Goal: Task Accomplishment & Management: Use online tool/utility

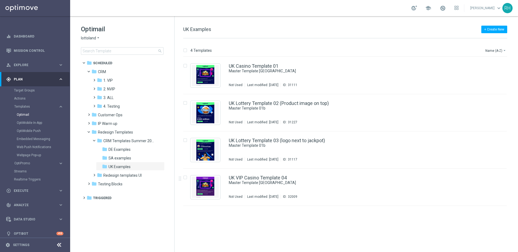
click at [396, 240] on div "insert_drive_file UK Casino Template 01 Master Template UK Not Used Last modifi…" at bounding box center [347, 154] width 339 height 195
click at [99, 88] on icon "folder" at bounding box center [99, 88] width 5 height 5
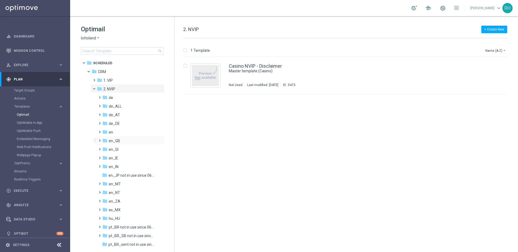
click at [100, 139] on span at bounding box center [98, 138] width 2 height 2
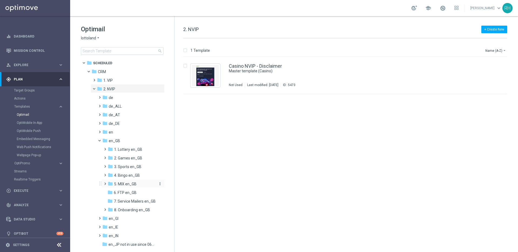
click at [112, 183] on icon "folder" at bounding box center [110, 183] width 5 height 5
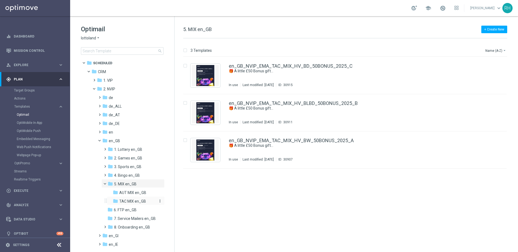
click at [128, 200] on span "TAC MIX en_GB" at bounding box center [132, 201] width 27 height 5
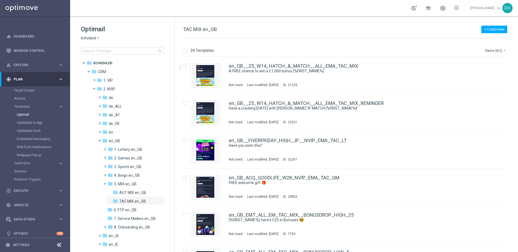
click at [209, 29] on span "TAC MIX en_GB" at bounding box center [200, 29] width 34 height 6
copy div "TAC MIX en_GB"
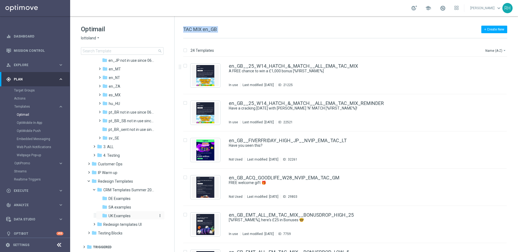
click at [136, 215] on div "folder UK Examples" at bounding box center [128, 216] width 53 height 6
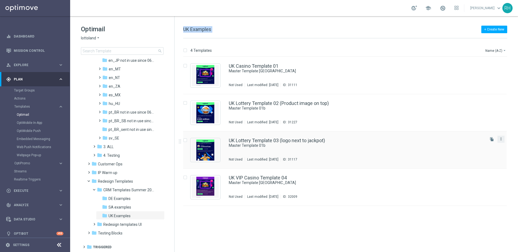
click at [501, 139] on icon "more_vert" at bounding box center [501, 139] width 4 height 4
click at [483, 153] on div "Copy To" at bounding box center [480, 153] width 33 height 4
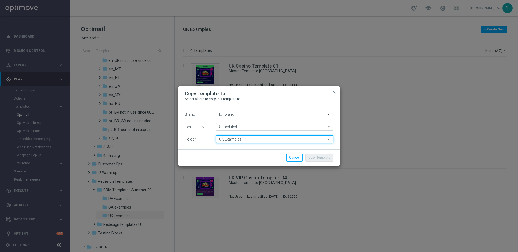
click at [255, 140] on input "UK Examples" at bounding box center [274, 140] width 117 height 8
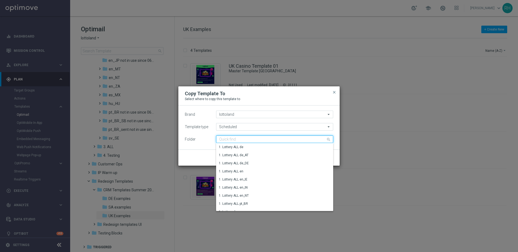
paste input "TAC MIX en_GB"
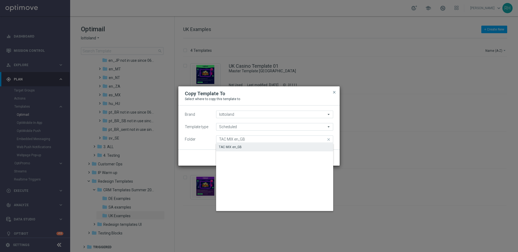
click at [253, 146] on div "TAC MIX en_GB" at bounding box center [274, 147] width 117 height 8
type input "TAC MIX en_GB"
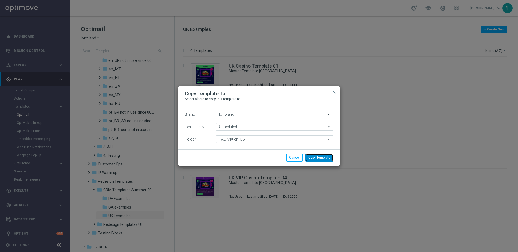
click at [322, 158] on button "Copy Template" at bounding box center [320, 158] width 28 height 8
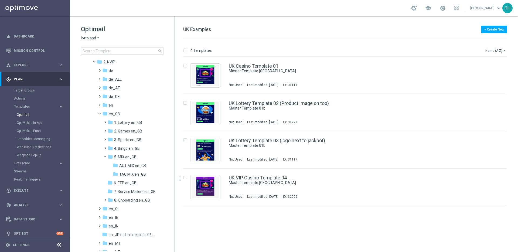
scroll to position [27, 0]
click at [123, 174] on span "TAC MIX en_GB" at bounding box center [132, 174] width 27 height 5
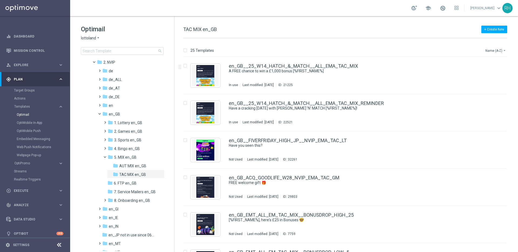
click at [487, 52] on button "Name (A-Z) arrow_drop_down" at bounding box center [496, 50] width 22 height 6
click at [482, 72] on div "Date Modified (Newest)" at bounding box center [485, 75] width 43 height 8
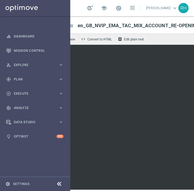
scroll to position [0, 34]
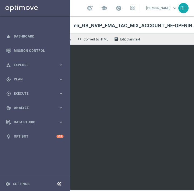
click at [60, 183] on icon at bounding box center [59, 184] width 6 height 6
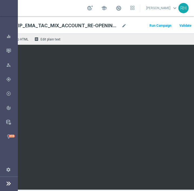
scroll to position [4, 133]
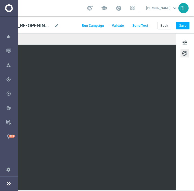
click at [180, 44] on div "tune palette" at bounding box center [185, 111] width 18 height 157
click at [182, 39] on span "tune" at bounding box center [185, 42] width 6 height 7
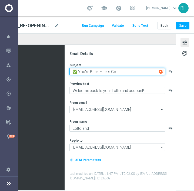
click at [114, 68] on textarea "✅ You’re Back – Let’s Go" at bounding box center [117, 71] width 96 height 7
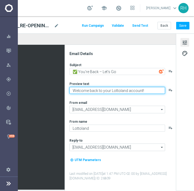
click at [119, 87] on textarea "Welcome back to your Lottoland account!" at bounding box center [117, 90] width 96 height 7
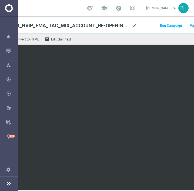
scroll to position [4, 0]
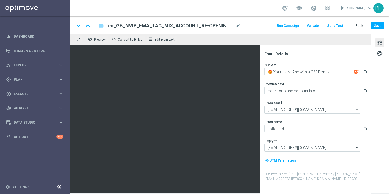
click at [250, 30] on div "keyboard_arrow_down keyboard_arrow_up folder en_GB_NVIP_EMA_TAC_MIX_ACCOUNT_RE-…" at bounding box center [229, 24] width 319 height 17
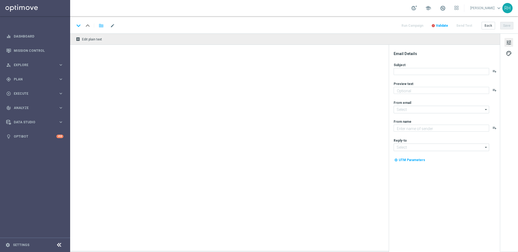
type textarea "preview text"
type textarea "Lottoland"
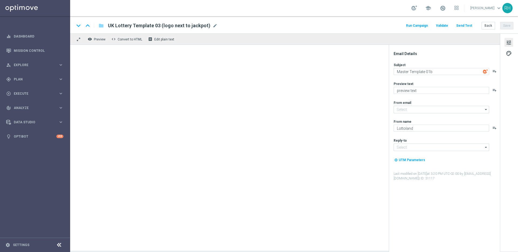
type input "mail@crm.lottoland.com"
type input "support@lottoland.co.uk"
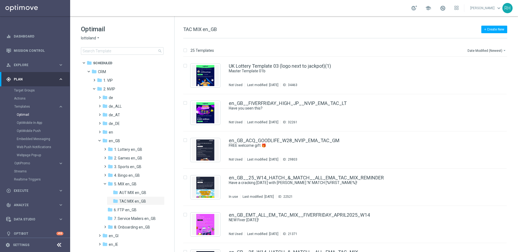
click at [480, 29] on div "+ Create New TAC MIX en_GB" at bounding box center [345, 32] width 324 height 12
click at [502, 50] on button "Date Modified (Newest) arrow_drop_down" at bounding box center [487, 50] width 40 height 6
click at [496, 70] on div "Name (Z-A)" at bounding box center [485, 67] width 43 height 8
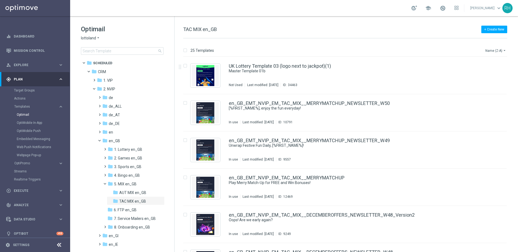
click at [503, 51] on icon "arrow_drop_down" at bounding box center [505, 50] width 4 height 4
click at [492, 72] on div "Date Modified (Newest)" at bounding box center [485, 75] width 43 height 8
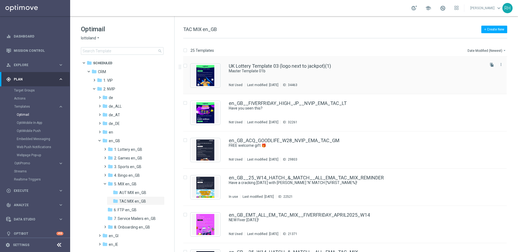
drag, startPoint x: 489, startPoint y: 61, endPoint x: 492, endPoint y: 66, distance: 5.4
click at [489, 61] on button "file_copy" at bounding box center [492, 64] width 7 height 7
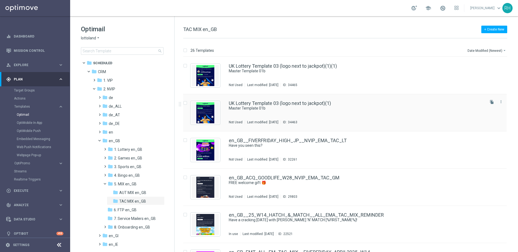
click at [451, 95] on div "UK Lottery Template 03 (logo next to jackpot)(1) Master Template 01b Not Used L…" at bounding box center [345, 112] width 324 height 37
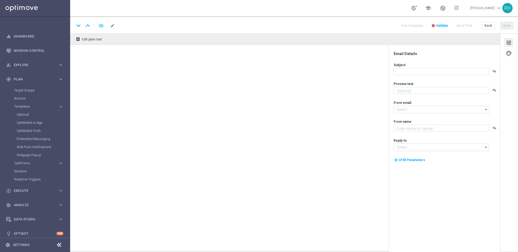
type textarea "preview text"
type textarea "Lottoland"
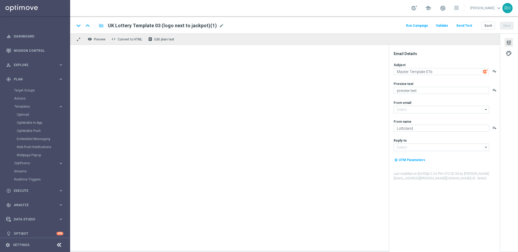
type input "mail@crm.lottoland.com"
type input "support@lottoland.co.uk"
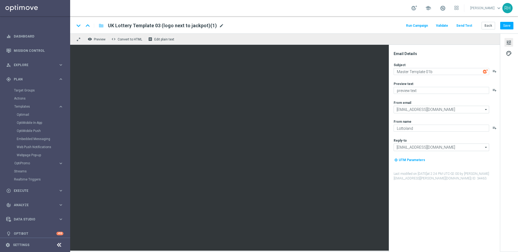
click at [219, 25] on span "mode_edit" at bounding box center [221, 25] width 5 height 5
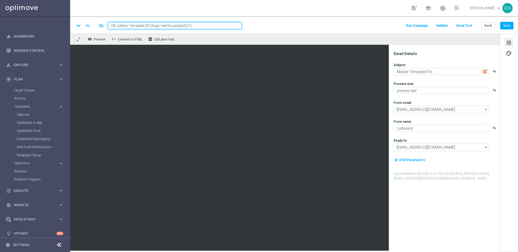
click at [210, 25] on input "UK Lottery Template 03 (logo next to jackpot)(1)" at bounding box center [175, 25] width 134 height 7
paste input "en_GB_NVIP_EMA_TAC_MIX_NDL_EXISITNG_ACCOUNT_RE-OPENING_INFO_RB"
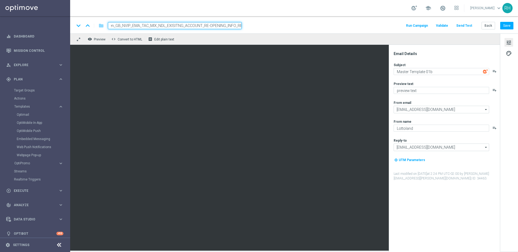
type input "en_GB_NVIP_EMA_TAC_MIX_NDL_EXISITNG_ACCOUNT_RE-OPENING_INFO_RB"
click at [283, 23] on div "keyboard_arrow_down keyboard_arrow_up folder en_GB_NVIP_EMA_TAC_MIX_NDL_EXISITN…" at bounding box center [294, 25] width 439 height 7
click at [501, 26] on div "Back Save" at bounding box center [498, 26] width 32 height 8
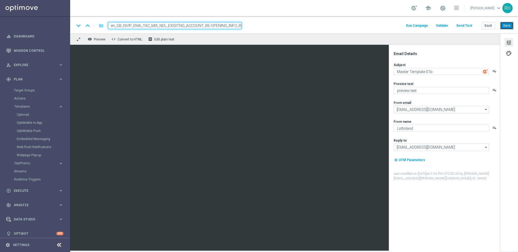
click at [504, 26] on button "Save" at bounding box center [507, 26] width 13 height 8
click at [510, 56] on span "palette" at bounding box center [509, 53] width 6 height 7
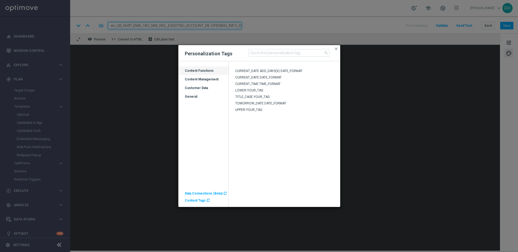
click at [203, 87] on div "Customer Data" at bounding box center [203, 90] width 50 height 9
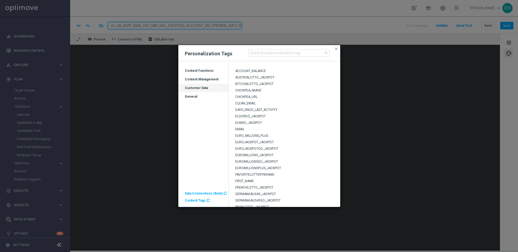
click at [252, 181] on span "FIRST_NAME" at bounding box center [244, 181] width 19 height 4
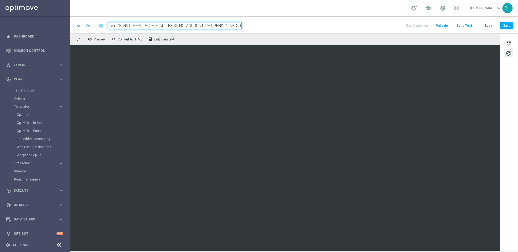
click at [345, 21] on div "keyboard_arrow_down keyboard_arrow_up folder en_GB_NVIP_EMA_TAC_MIX_NDL_EXISITN…" at bounding box center [294, 24] width 448 height 17
click at [359, 6] on div "school Ricky Hubbard keyboard_arrow_down RH" at bounding box center [294, 8] width 448 height 16
click at [505, 20] on div "keyboard_arrow_down keyboard_arrow_up folder en_GB_NVIP_EMA_TAC_MIX_NDL_EXISITN…" at bounding box center [294, 24] width 448 height 17
click at [506, 24] on button "Save" at bounding box center [507, 26] width 13 height 8
click at [507, 45] on span "tune" at bounding box center [509, 42] width 6 height 7
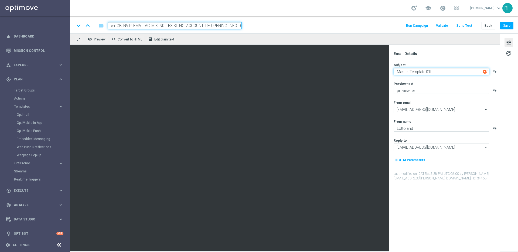
click at [424, 70] on textarea "Master Template 01b" at bounding box center [442, 71] width 96 height 7
paste textarea "✅ You’re Back – Let’s Go"
type textarea "✅ You’re Back – Let’s Go"
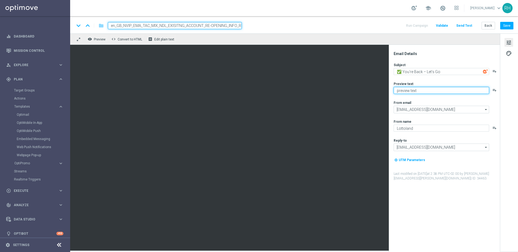
click at [430, 91] on textarea "preview text" at bounding box center [442, 90] width 96 height 7
paste textarea "Welcome back to your Lottoland account!"
type textarea "Welcome back to your Lottoland account!"
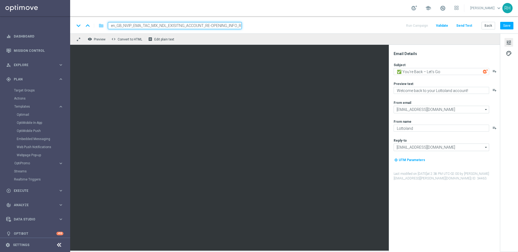
click at [448, 38] on div "remove_red_eye Preview code Convert to HTML receipt Edit plain text" at bounding box center [285, 38] width 430 height 11
click at [471, 92] on textarea "Welcome back to your Lottoland account!" at bounding box center [442, 90] width 96 height 7
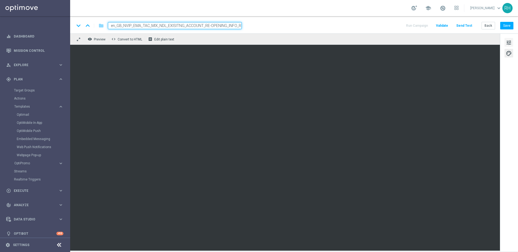
click at [510, 43] on span "tune" at bounding box center [509, 42] width 6 height 7
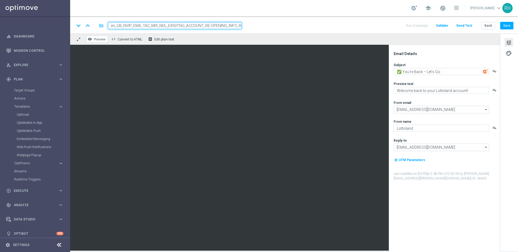
click at [95, 42] on button "remove_red_eye Preview" at bounding box center [97, 39] width 22 height 7
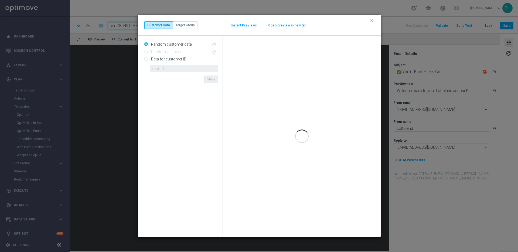
click at [146, 58] on input "Data for customer ID:" at bounding box center [146, 60] width 4 height 4
radio input "true"
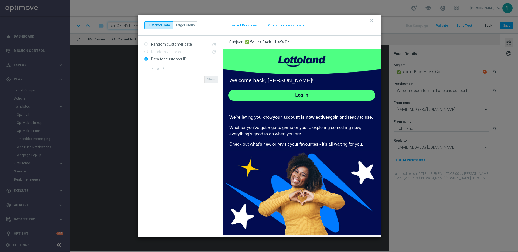
click at [147, 68] on div "Data for customer ID: ID {{customerId}} not found Show" at bounding box center [181, 64] width 74 height 18
click at [163, 69] on input "text" at bounding box center [184, 69] width 69 height 8
type input "9388689"
click at [211, 81] on button "Show" at bounding box center [211, 80] width 14 height 8
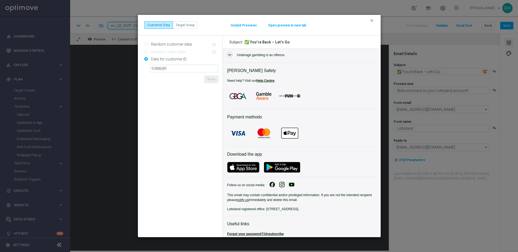
scroll to position [210, 0]
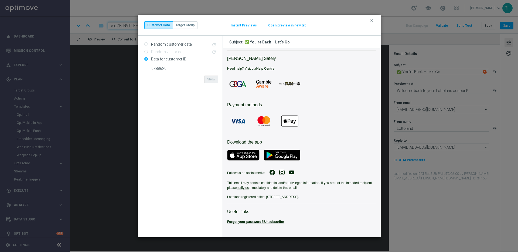
click at [373, 22] on icon "clear" at bounding box center [372, 20] width 4 height 4
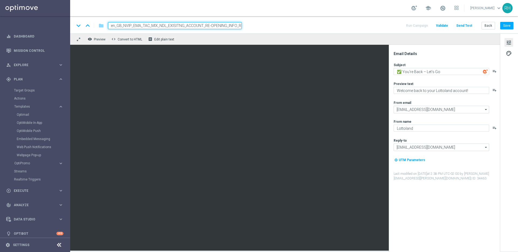
click at [390, 15] on div "school Ricky Hubbard keyboard_arrow_down RH" at bounding box center [294, 8] width 448 height 16
click at [512, 22] on button "Save" at bounding box center [507, 26] width 13 height 8
click at [510, 29] on button "Save" at bounding box center [507, 26] width 13 height 8
click at [509, 23] on button "Save" at bounding box center [507, 26] width 13 height 8
click at [506, 54] on span "palette" at bounding box center [509, 53] width 6 height 7
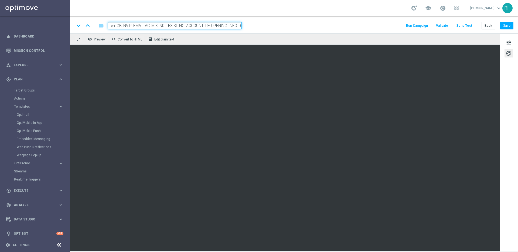
click at [514, 28] on div "keyboard_arrow_down keyboard_arrow_up folder en_GB_NVIP_EMA_TAC_MIX_NDL_EXISITN…" at bounding box center [294, 24] width 448 height 17
click at [508, 25] on button "Save" at bounding box center [507, 26] width 13 height 8
click at [489, 26] on button "Back" at bounding box center [489, 26] width 14 height 8
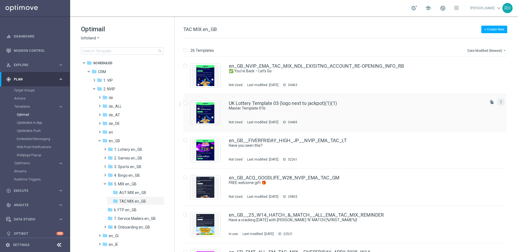
click at [500, 102] on icon "more_vert" at bounding box center [501, 102] width 4 height 4
click at [466, 125] on div "delete_forever Delete" at bounding box center [475, 123] width 43 height 8
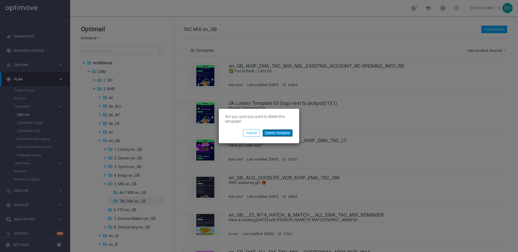
click at [282, 134] on button "Delete Template" at bounding box center [278, 133] width 30 height 8
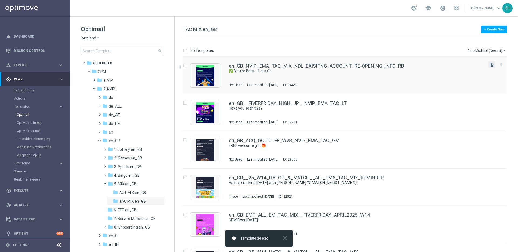
click at [490, 64] on icon "file_copy" at bounding box center [492, 65] width 4 height 4
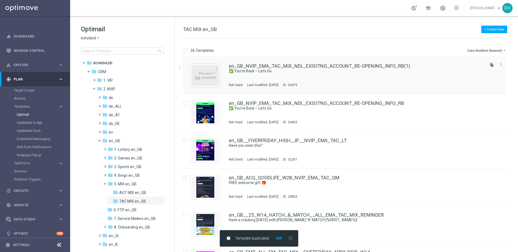
click at [416, 64] on div "en_GB_NVIP_EMA_TAC_MIX_NDL_EXISITNG_ACCOUNT_RE-OPENING_INFO_RB(1)" at bounding box center [356, 66] width 255 height 5
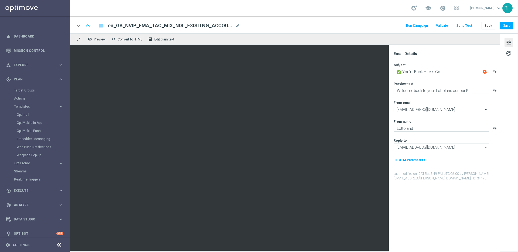
click at [228, 25] on span "en_GB_NVIP_EMA_TAC_MIX_NDL_EXISITNG_ACCOUNT_RE-OPENING_INFO_RB(1)" at bounding box center [170, 25] width 125 height 6
click at [235, 25] on input "en_GB_NVIP_EMA_TAC_MIX_NDL_EXISITNG_ACCOUNT_RE-OPENING_INFO_RB(1)" at bounding box center [175, 25] width 134 height 7
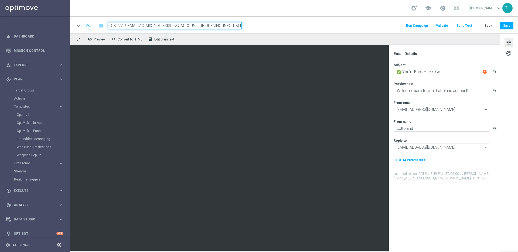
paste input "NEW_ACCOUNT_RE-OPENING_20BONUS_RB"
type input "en_GB_NVIP_EMA_TAC_MIX_NDL_NEW_ACCOUNT_RE-OPENING_20BONUS_RB"
click at [297, 14] on div "school Ricky Hubbard keyboard_arrow_down RH" at bounding box center [294, 8] width 448 height 16
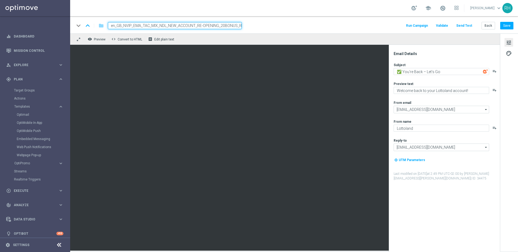
click at [297, 14] on div "school Ricky Hubbard keyboard_arrow_down RH" at bounding box center [294, 8] width 448 height 16
click at [505, 25] on button "Save" at bounding box center [507, 26] width 13 height 8
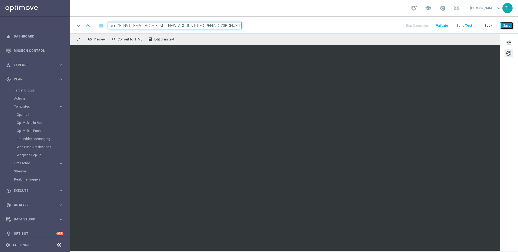
click at [503, 29] on button "Save" at bounding box center [507, 26] width 13 height 8
drag, startPoint x: 511, startPoint y: 42, endPoint x: 489, endPoint y: 182, distance: 142.2
click at [511, 42] on span "tune" at bounding box center [509, 42] width 6 height 7
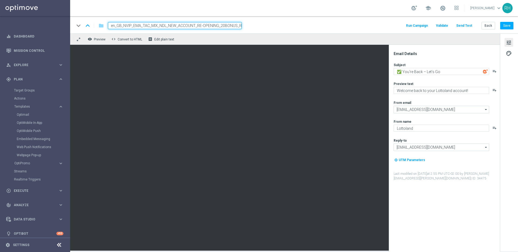
click at [378, 23] on div "keyboard_arrow_down keyboard_arrow_up folder en_GB_NVIP_EMA_TAC_MIX_NDL_NEW_ACC…" at bounding box center [294, 25] width 439 height 7
click at [443, 71] on textarea "✅ You’re Back – Let’s Go" at bounding box center [442, 71] width 96 height 7
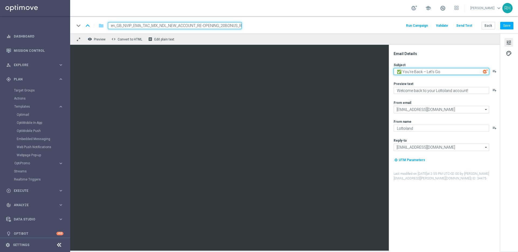
click at [443, 71] on textarea "✅ You’re Back – Let’s Go" at bounding box center [442, 71] width 96 height 7
paste textarea "🎁 Your back! And with a £20 Bonus..."
drag, startPoint x: 422, startPoint y: 71, endPoint x: 438, endPoint y: 71, distance: 16.2
click at [438, 71] on textarea "🎁 Your back! And with a £20 Bonus..." at bounding box center [442, 71] width 96 height 7
type textarea "🎁 Your back! And with a £20 Bonus..."
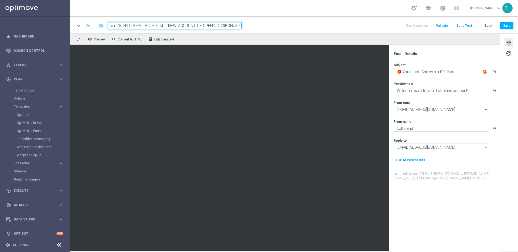
click at [439, 52] on div "Email Details" at bounding box center [447, 53] width 106 height 5
click at [456, 89] on textarea "Welcome back to your Lottoland account!" at bounding box center [442, 90] width 96 height 7
paste textarea "Your Lottoland account is open"
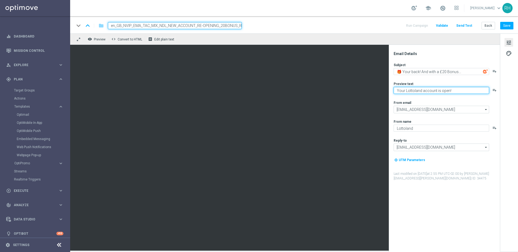
type textarea "Your Lottoland account is open!"
click at [459, 52] on div "Email Details" at bounding box center [447, 53] width 106 height 5
click at [514, 27] on div "keyboard_arrow_down keyboard_arrow_up folder en_GB_NVIP_EMA_TAC_MIX_NDL_NEW_ACC…" at bounding box center [294, 24] width 448 height 17
click at [509, 25] on button "Save" at bounding box center [507, 26] width 13 height 8
click at [505, 55] on button "palette" at bounding box center [509, 53] width 9 height 9
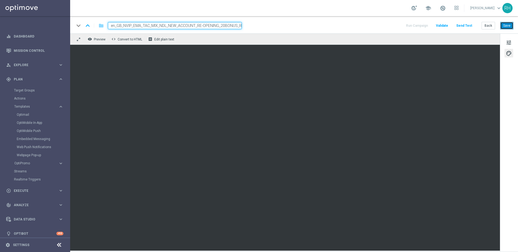
click at [504, 27] on button "Save" at bounding box center [507, 26] width 13 height 8
click at [364, 17] on div "keyboard_arrow_down keyboard_arrow_up folder en_GB_NVIP_EMA_TAC_MIX_NDL_NEW_ACC…" at bounding box center [294, 24] width 448 height 17
click at [361, 16] on div "school Ricky Hubbard keyboard_arrow_down RH" at bounding box center [294, 8] width 448 height 16
click at [508, 25] on button "Save" at bounding box center [507, 26] width 13 height 8
click at [506, 27] on button "Save" at bounding box center [507, 26] width 13 height 8
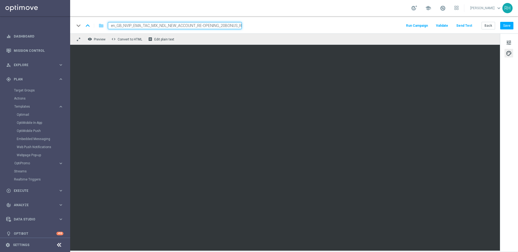
click at [514, 21] on div "keyboard_arrow_down keyboard_arrow_up folder en_GB_NVIP_EMA_TAC_MIX_NDL_NEW_ACC…" at bounding box center [294, 24] width 448 height 17
click at [512, 23] on button "Save" at bounding box center [507, 26] width 13 height 8
click at [508, 25] on button "Save" at bounding box center [507, 26] width 13 height 8
click at [397, 22] on div "keyboard_arrow_down keyboard_arrow_up folder en_GB_NVIP_EMA_TAC_MIX_NDL_NEW_ACC…" at bounding box center [294, 24] width 448 height 17
click at [508, 26] on button "Save" at bounding box center [507, 26] width 13 height 8
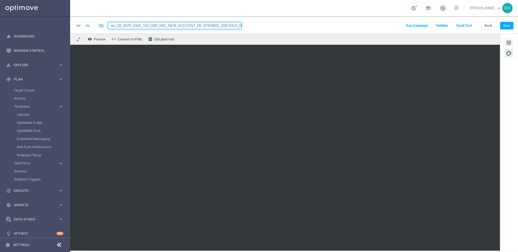
click at [505, 40] on button "tune" at bounding box center [509, 42] width 9 height 9
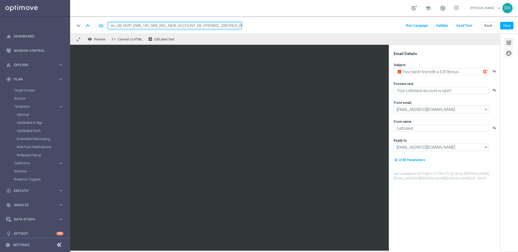
click at [507, 51] on span "palette" at bounding box center [509, 53] width 6 height 7
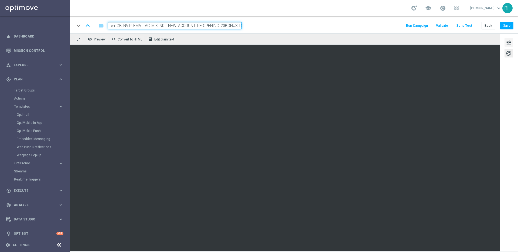
click at [508, 41] on span "tune" at bounding box center [509, 42] width 6 height 7
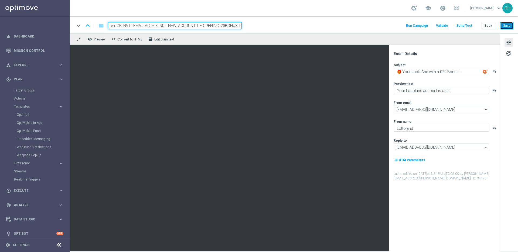
click at [504, 28] on button "Save" at bounding box center [507, 26] width 13 height 8
click at [384, 8] on div "school Ricky Hubbard keyboard_arrow_down RH" at bounding box center [294, 8] width 448 height 16
click at [508, 27] on button "Save" at bounding box center [507, 26] width 13 height 8
click at [389, 21] on div "keyboard_arrow_down keyboard_arrow_up folder en_GB_NVIP_EMA_TAC_MIX_NDL_NEW_ACC…" at bounding box center [294, 24] width 448 height 17
click at [470, 27] on button "Send Test" at bounding box center [465, 25] width 18 height 7
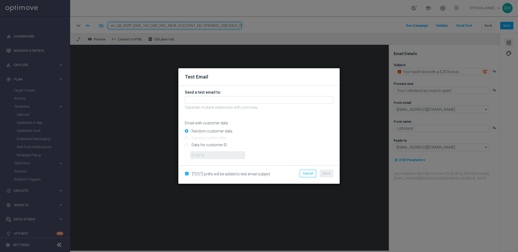
click at [186, 146] on input "Data for customer ID:" at bounding box center [259, 147] width 149 height 8
radio input "true"
click at [202, 156] on input "text" at bounding box center [217, 155] width 55 height 8
type input "9388689"
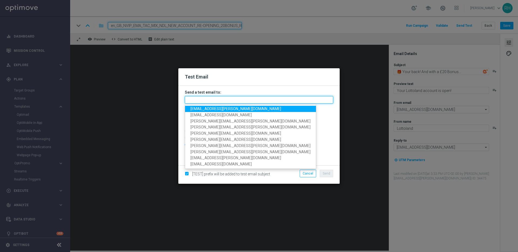
click at [236, 98] on input "text" at bounding box center [259, 100] width 149 height 8
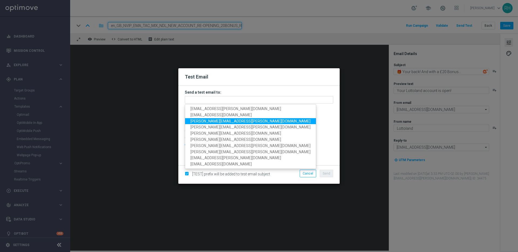
click at [197, 119] on span "ricky.hubbard@lottoland.com" at bounding box center [251, 121] width 120 height 4
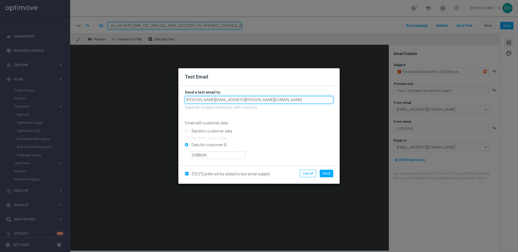
click at [251, 102] on input "ricky.hubbard@lottoland.com" at bounding box center [259, 100] width 149 height 8
type input "ricky.hubbard@lottoland.com,james.parr@lottoland.com,nikola.misotova@lottoland.…"
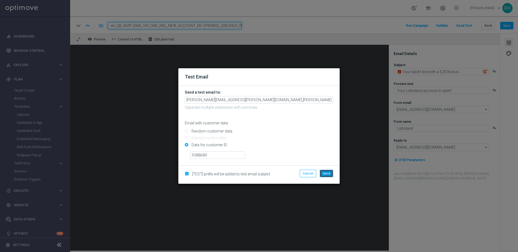
click at [325, 176] on button "Send" at bounding box center [327, 174] width 14 height 8
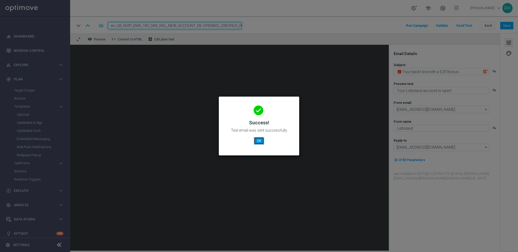
click at [261, 143] on button "OK" at bounding box center [259, 141] width 10 height 8
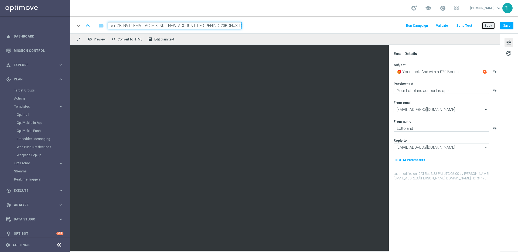
click at [492, 26] on button "Back" at bounding box center [489, 26] width 14 height 8
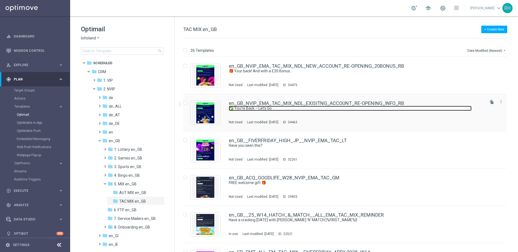
click at [443, 110] on link "✅ You’re Back – Let’s Go" at bounding box center [350, 108] width 243 height 5
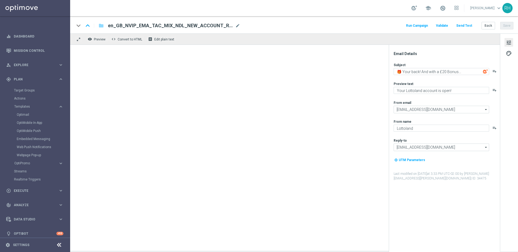
type textarea "✅ You’re Back – Let’s Go"
type textarea "Welcome back to your Lottoland account!"
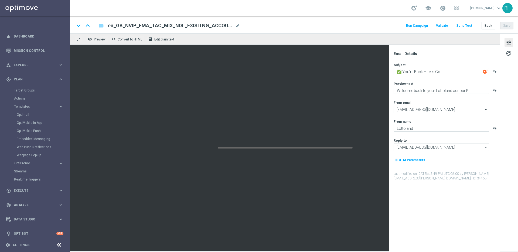
click at [463, 24] on button "Send Test" at bounding box center [465, 25] width 18 height 7
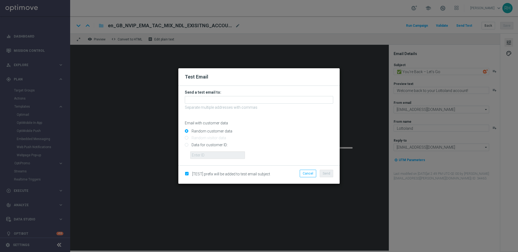
click at [186, 143] on input "Data for customer ID:" at bounding box center [259, 147] width 149 height 8
radio input "true"
click at [197, 157] on input "text" at bounding box center [217, 155] width 55 height 8
type input "9388689"
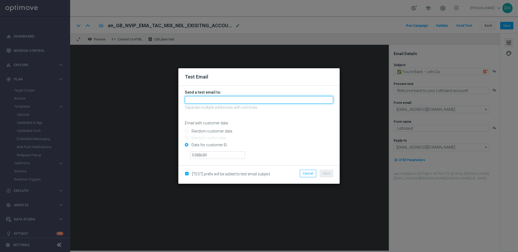
click at [201, 102] on input "text" at bounding box center [259, 100] width 149 height 8
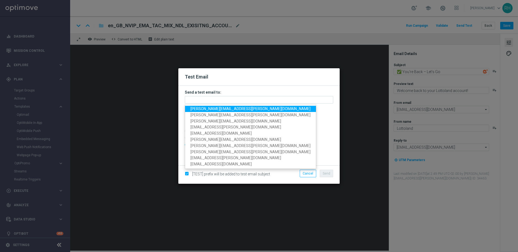
click at [200, 108] on span "ricky.hubbard@lottoland.com" at bounding box center [251, 109] width 120 height 4
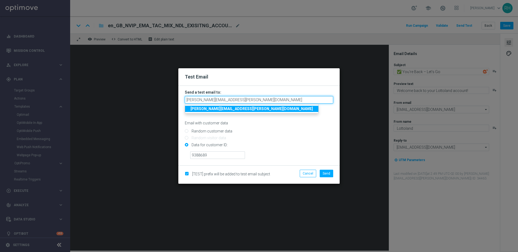
click at [252, 100] on input "ricky.hubbard@lottoland.com" at bounding box center [259, 100] width 149 height 8
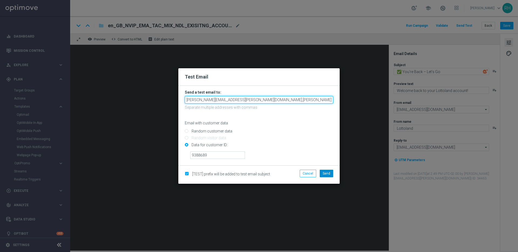
type input "ricky.hubbard@lottoland.com,james.parr@lottoland.com,nikola.misotova@lottoland.…"
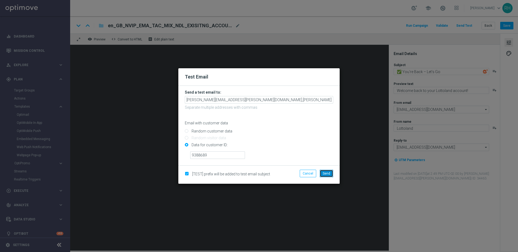
click at [321, 172] on button "Send" at bounding box center [327, 174] width 14 height 8
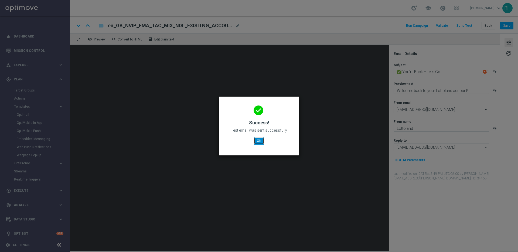
click at [263, 139] on button "OK" at bounding box center [259, 141] width 10 height 8
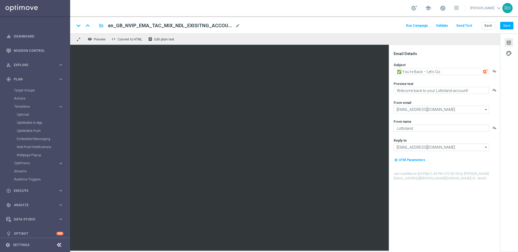
click at [464, 24] on button "Send Test" at bounding box center [465, 25] width 18 height 7
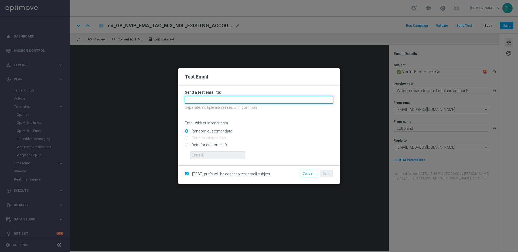
click at [304, 98] on input "text" at bounding box center [259, 100] width 149 height 8
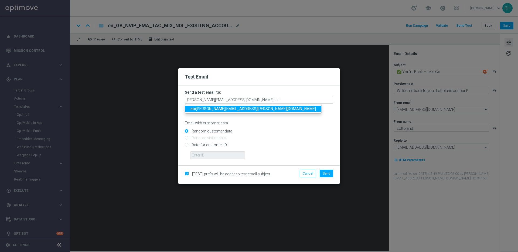
click at [235, 111] on link "nic holas.kosub@lottoland.com" at bounding box center [253, 109] width 136 height 6
type input "adam.bloor@lottoland.com,nicholas.kosub@lottoland.com"
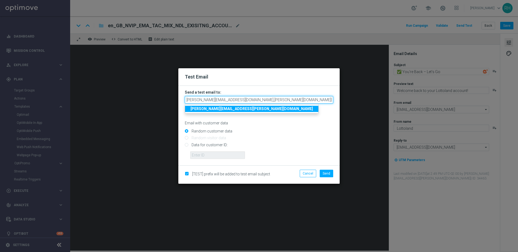
click at [229, 96] on input "adam.bloor@lottoland.com,nicholas.kosub@lottoland.com" at bounding box center [259, 100] width 149 height 8
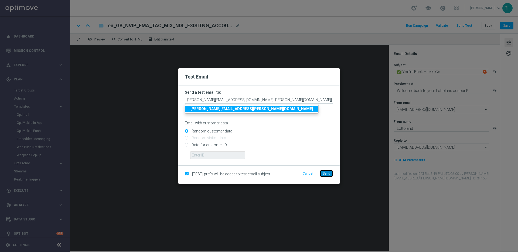
click at [326, 173] on span "Send" at bounding box center [327, 174] width 8 height 4
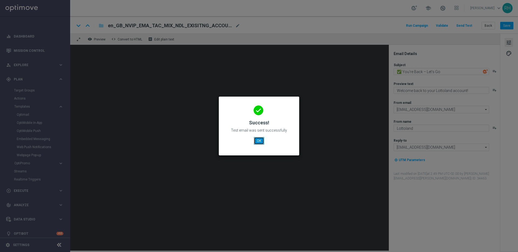
click at [257, 141] on button "OK" at bounding box center [259, 141] width 10 height 8
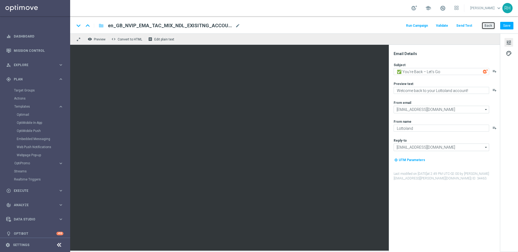
click at [487, 27] on button "Back" at bounding box center [489, 26] width 14 height 8
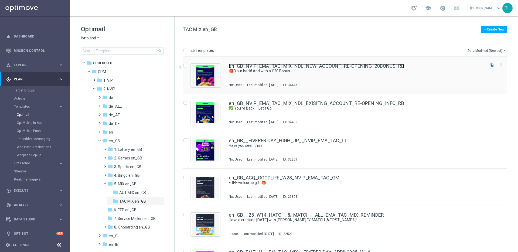
click at [380, 65] on link "en_GB_NVIP_EMA_TAC_MIX_NDL_NEW_ACCOUNT_RE-OPENING_20BONUS_RB" at bounding box center [317, 66] width 176 height 5
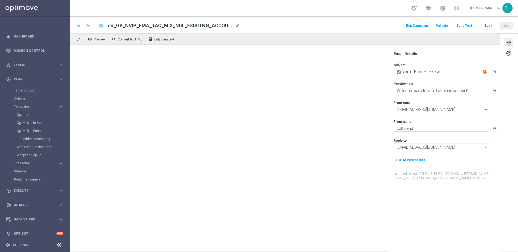
type textarea "🎁 Your back! And with a £20 Bonus..."
type textarea "Your Lottoland account is open!"
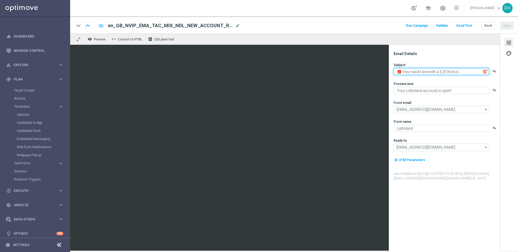
click at [410, 72] on textarea "🎁 Your back! And with a £20 Bonus..." at bounding box center [442, 71] width 96 height 7
type textarea "🎁 You're back! And with a £20 Bonus..."
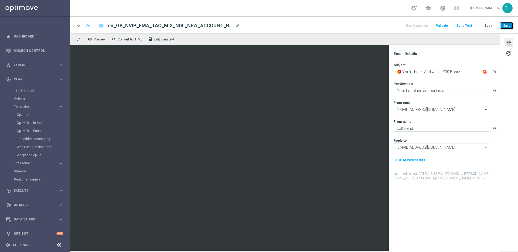
click at [510, 26] on button "Save" at bounding box center [507, 26] width 13 height 8
click at [469, 25] on button "Send Test" at bounding box center [465, 25] width 18 height 7
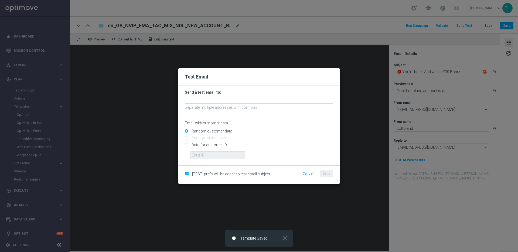
click at [187, 146] on input "Data for customer ID:" at bounding box center [259, 147] width 149 height 8
radio input "true"
click at [200, 153] on input "text" at bounding box center [217, 155] width 55 height 8
type input "9388689"
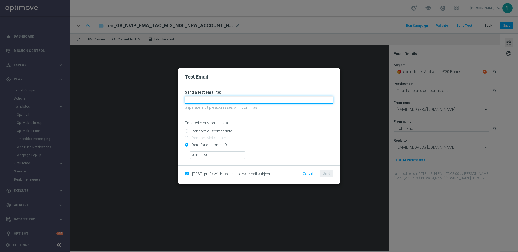
click at [220, 101] on input "text" at bounding box center [259, 100] width 149 height 8
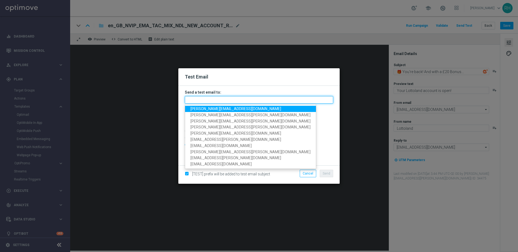
paste input "adam.bloor@lottoland.com,nicholas.kosub@lottoland.com"
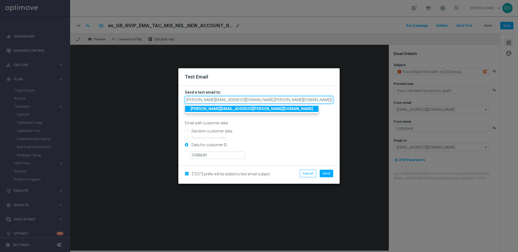
type input "adam.bloor@lottoland.com,nicholas.kosub@lottoland.com"
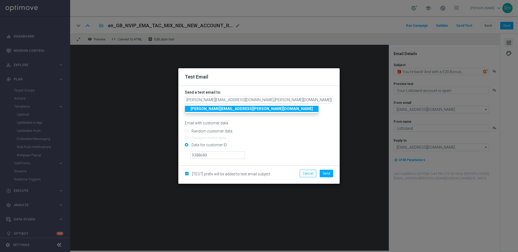
click at [333, 175] on li "Send" at bounding box center [327, 174] width 16 height 8
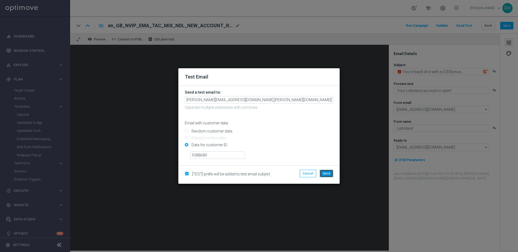
click at [329, 174] on span "Send" at bounding box center [327, 174] width 8 height 4
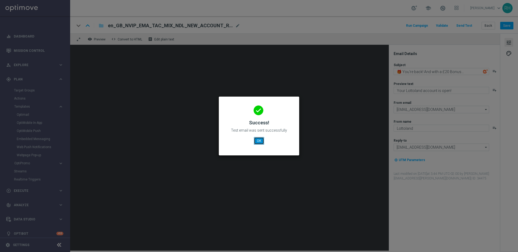
click at [260, 142] on button "OK" at bounding box center [259, 141] width 10 height 8
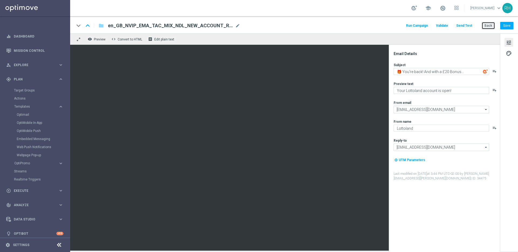
click at [491, 25] on button "Back" at bounding box center [489, 26] width 14 height 8
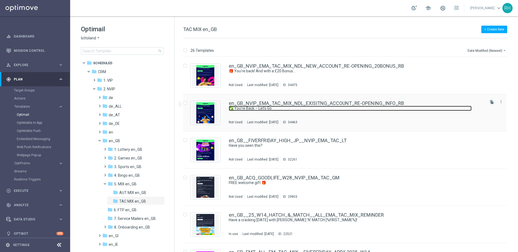
click at [401, 106] on link "✅ You’re Back – Let’s Go" at bounding box center [350, 108] width 243 height 5
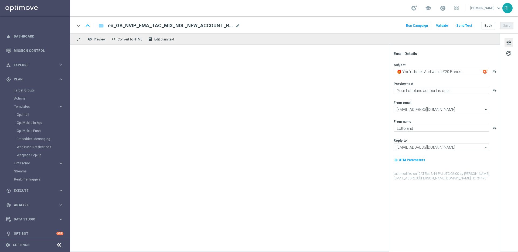
type textarea "✅ You’re Back – Let’s Go"
type textarea "Welcome back to your Lottoland account!"
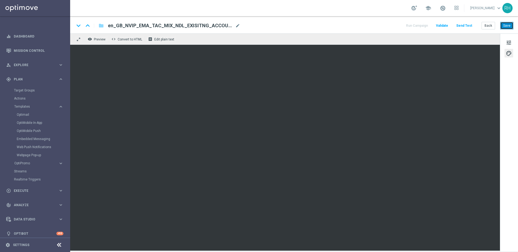
click at [507, 26] on button "Save" at bounding box center [507, 26] width 13 height 8
click at [463, 27] on button "Send Test" at bounding box center [465, 25] width 18 height 7
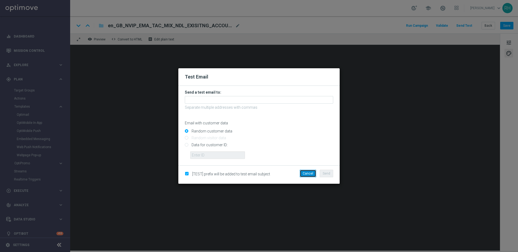
click at [304, 174] on button "Cancel" at bounding box center [308, 174] width 16 height 8
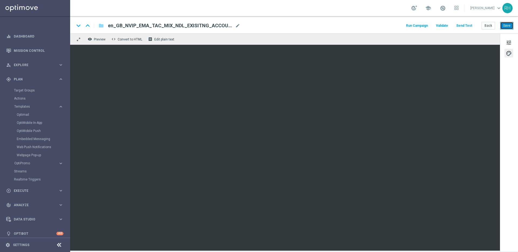
click at [506, 28] on button "Save" at bounding box center [507, 26] width 13 height 8
click at [468, 26] on button "Send Test" at bounding box center [465, 25] width 18 height 7
click at [465, 28] on button "Send Test" at bounding box center [465, 25] width 18 height 7
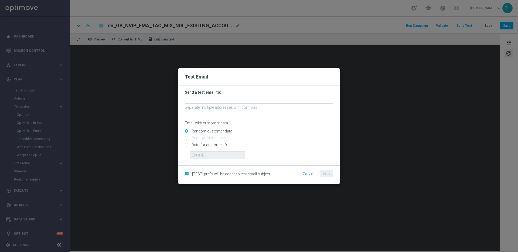
click at [188, 144] on input "Data for customer ID:" at bounding box center [259, 147] width 149 height 8
radio input "true"
click at [217, 153] on input "text" at bounding box center [217, 155] width 55 height 8
type input "9388689"
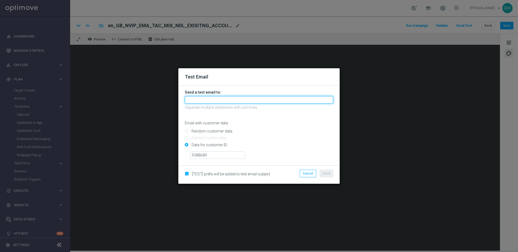
click at [215, 102] on input "text" at bounding box center [259, 100] width 149 height 8
type input "james.parr@lottoland.com,nikola.misotova@lottoland.com"
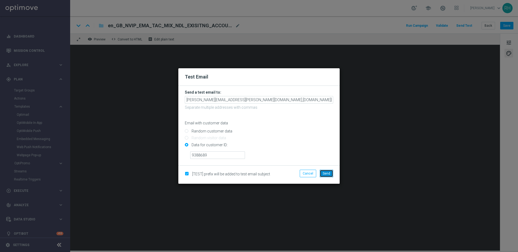
click at [329, 174] on span "Send" at bounding box center [327, 174] width 8 height 4
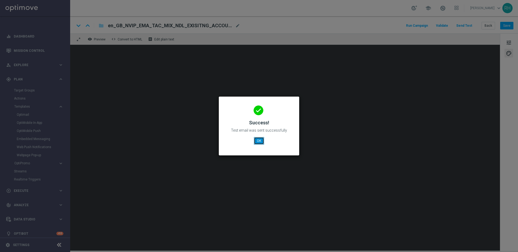
click at [259, 141] on button "OK" at bounding box center [259, 141] width 10 height 8
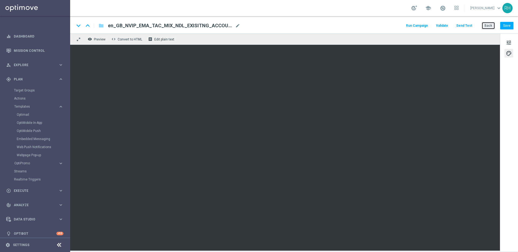
click at [491, 25] on button "Back" at bounding box center [489, 26] width 14 height 8
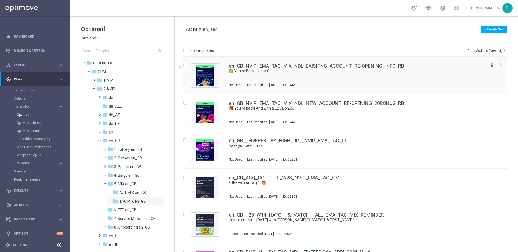
click at [402, 66] on div "en_GB_NVIP_EMA_TAC_MIX_NDL_EXISITNG_ACCOUNT_RE-OPENING_INFO_RB" at bounding box center [356, 66] width 255 height 5
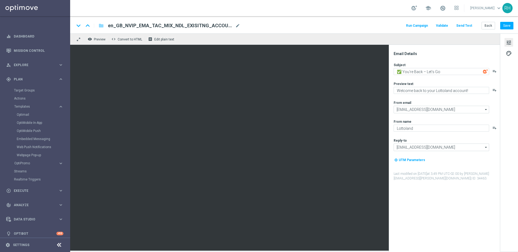
click at [468, 22] on button "Send Test" at bounding box center [465, 25] width 18 height 7
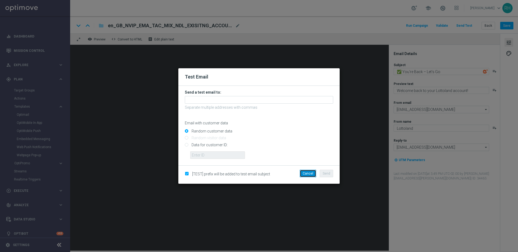
click at [309, 174] on button "Cancel" at bounding box center [308, 174] width 16 height 8
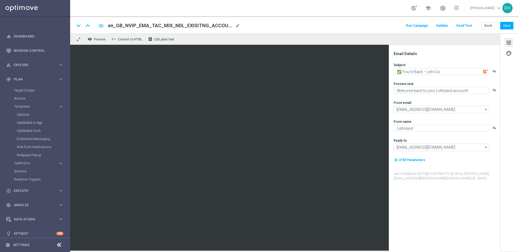
click at [420, 28] on button "Run Campaign" at bounding box center [417, 25] width 23 height 7
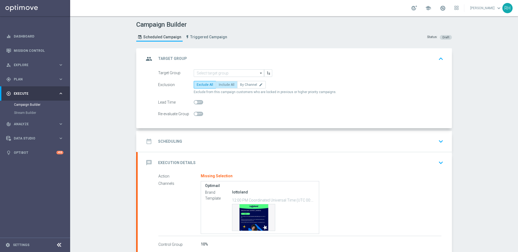
click at [229, 84] on span "Include All" at bounding box center [227, 85] width 16 height 4
click at [222, 84] on input "Include All" at bounding box center [221, 86] width 4 height 4
radio input "true"
click at [234, 73] on input at bounding box center [229, 73] width 70 height 8
paste input "UK_EMAIL_NDL_ACCOUNT_OPEN_EXISTING_PLAYERS"
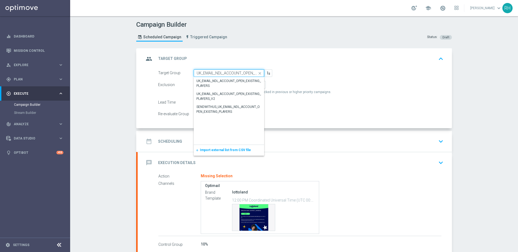
scroll to position [0, 29]
click at [231, 84] on div "UK_EMAIL_NDL_ACCOUNT_OPEN_EXISTING_PLAYERS" at bounding box center [229, 84] width 65 height 10
type input "UK_EMAIL_NDL_ACCOUNT_OPEN_EXISTING_PLAYERS"
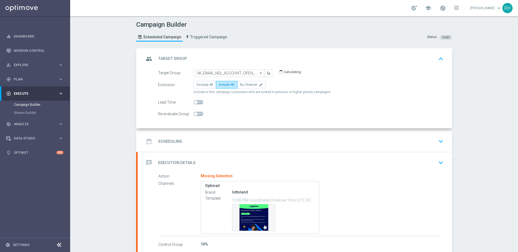
click at [362, 143] on div "date_range Scheduling keyboard_arrow_down" at bounding box center [295, 141] width 302 height 10
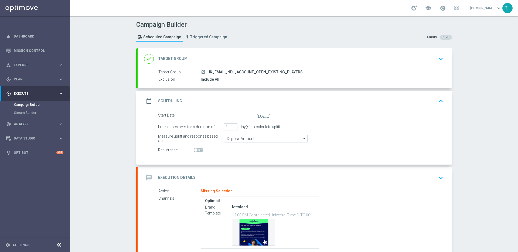
click at [268, 113] on icon "today" at bounding box center [265, 115] width 16 height 6
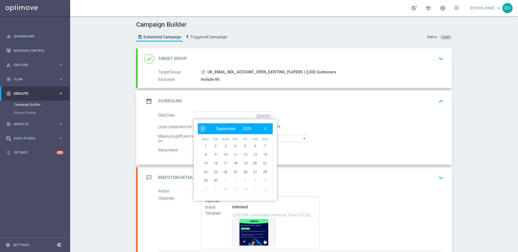
click at [325, 57] on div "done Target Group keyboard_arrow_down" at bounding box center [295, 59] width 302 height 10
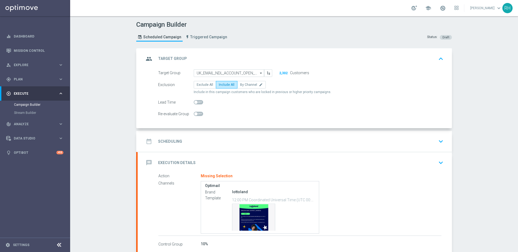
click at [281, 74] on button "2,302" at bounding box center [283, 73] width 9 height 4
click at [318, 130] on accordion "group Target Group keyboard_arrow_up Target Group launch UK_EMAIL_NDL_ACCOUNT_O…" at bounding box center [294, 150] width 316 height 205
click at [318, 139] on div "date_range Scheduling keyboard_arrow_down" at bounding box center [295, 141] width 302 height 10
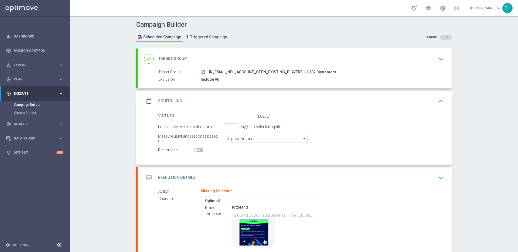
click at [265, 117] on icon "today" at bounding box center [265, 115] width 16 height 6
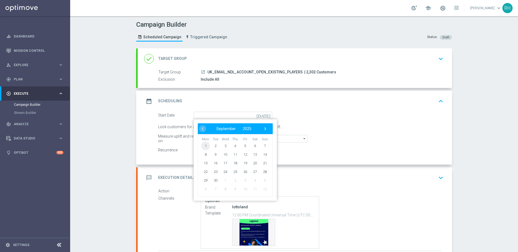
click at [202, 148] on span "1" at bounding box center [205, 145] width 9 height 9
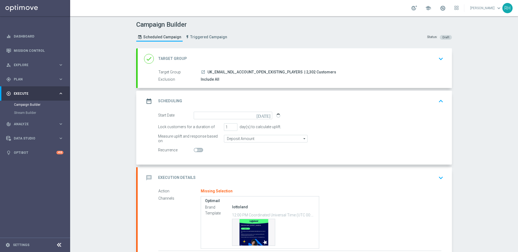
type input "01 Sep 2025"
click at [442, 97] on icon "keyboard_arrow_up" at bounding box center [441, 101] width 8 height 8
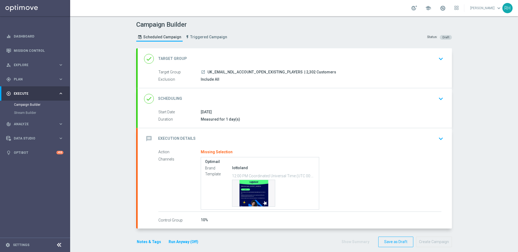
scroll to position [6, 0]
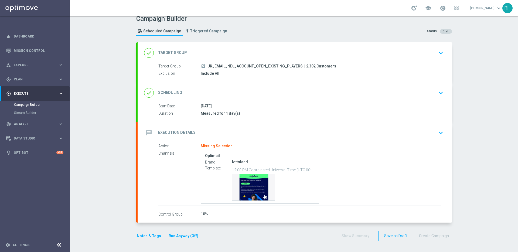
click at [139, 235] on button "Notes & Tags" at bounding box center [148, 236] width 25 height 7
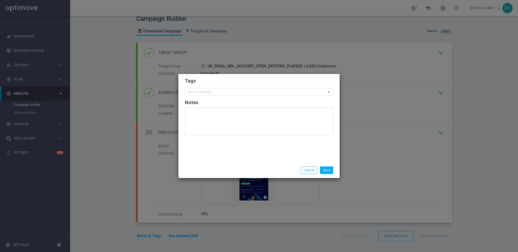
click at [261, 96] on form "Tags Add a new tag Notes" at bounding box center [259, 107] width 149 height 63
click at [261, 93] on input "text" at bounding box center [257, 92] width 139 height 5
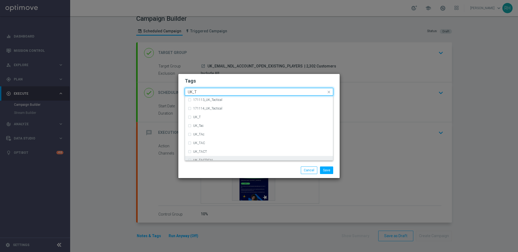
click at [224, 159] on div "UK_TACTICAL" at bounding box center [261, 160] width 137 height 3
type input "UK_T"
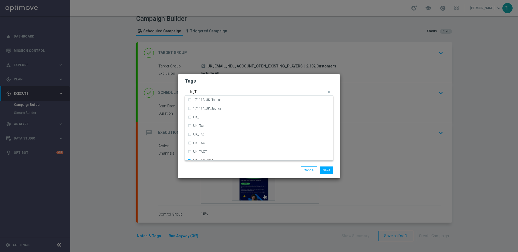
click at [229, 171] on div "Save Cancel" at bounding box center [259, 171] width 157 height 8
click at [325, 169] on button "Save" at bounding box center [326, 171] width 13 height 8
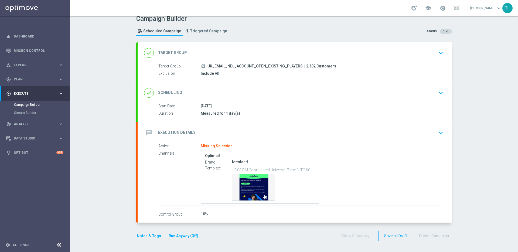
click at [426, 128] on div "message Execution Details keyboard_arrow_down" at bounding box center [295, 133] width 302 height 10
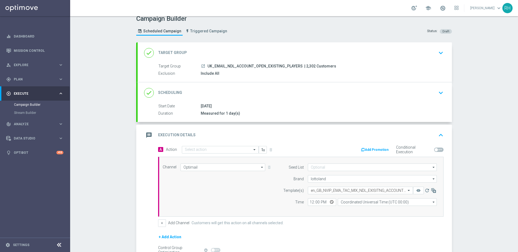
scroll to position [66, 0]
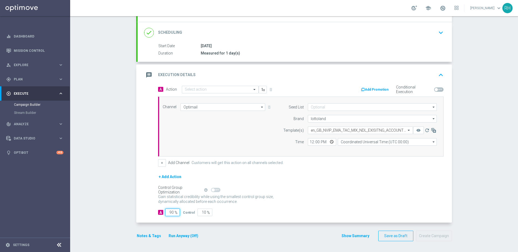
click at [168, 213] on input "90" at bounding box center [172, 213] width 15 height 8
type input "1"
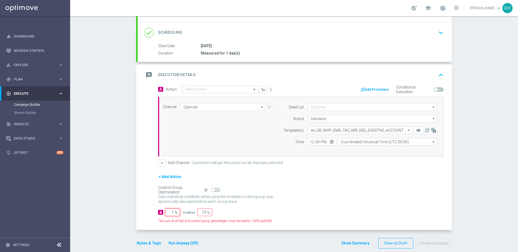
type input "99"
type input "10"
type input "90"
type input "100"
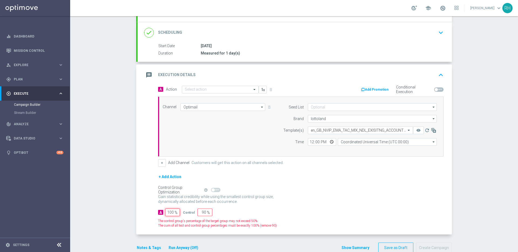
type input "0"
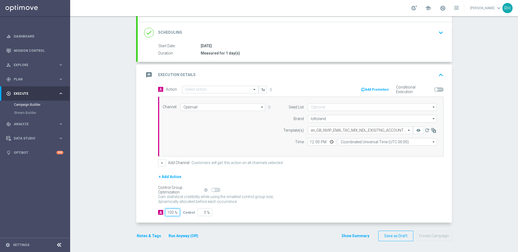
type input "100"
click at [364, 184] on div "+ Add Action" at bounding box center [301, 181] width 286 height 14
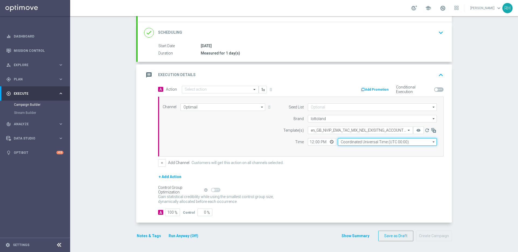
click at [342, 143] on input "Coordinated Universal Time (UTC 00:00)" at bounding box center [387, 142] width 99 height 8
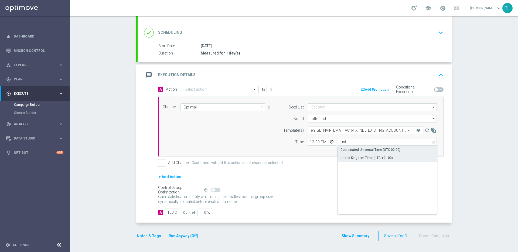
click at [345, 154] on div "United Kingdom Time (UTC +01:00)" at bounding box center [387, 158] width 99 height 8
type input "United Kingdom Time (UTC +01:00)"
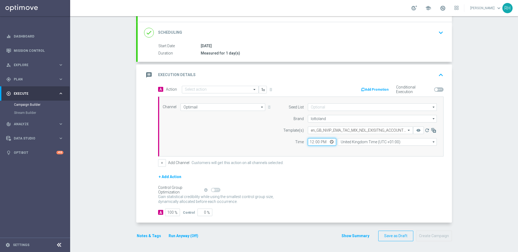
click at [309, 144] on input "12:00" at bounding box center [322, 142] width 28 height 8
type input "16:00"
click at [318, 155] on div "Channel Optimail Optimail arrow_drop_down Drag here to set row groups Drag here…" at bounding box center [301, 127] width 286 height 60
click at [321, 108] on input at bounding box center [372, 107] width 129 height 8
click at [322, 122] on div "Mandatory seed list" at bounding box center [331, 123] width 30 height 5
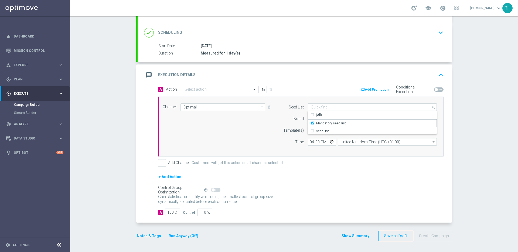
click at [335, 181] on div "+ Add Action" at bounding box center [301, 181] width 286 height 14
type input "Mandatory seed list"
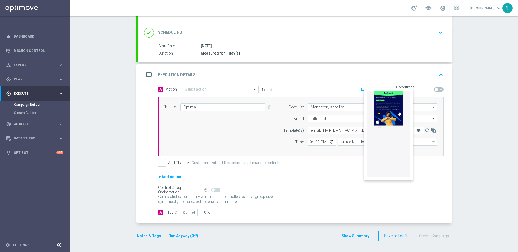
click at [417, 131] on icon "remove_red_eye" at bounding box center [419, 130] width 4 height 4
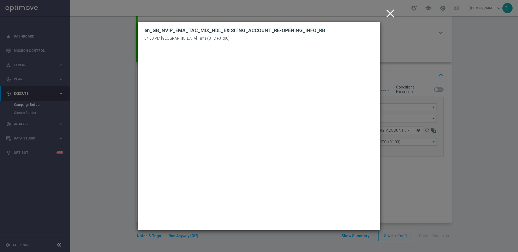
click at [387, 15] on icon "close" at bounding box center [391, 14] width 14 height 14
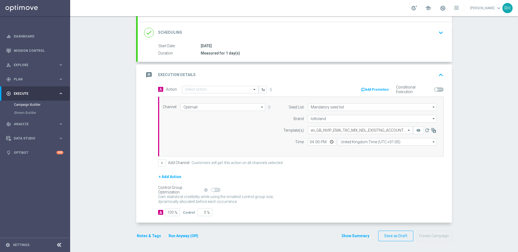
click at [330, 191] on div "Control Group Optimization Self Optimizing Campaign help_outline" at bounding box center [301, 190] width 286 height 6
click at [351, 238] on button "Show Summary" at bounding box center [356, 236] width 28 height 6
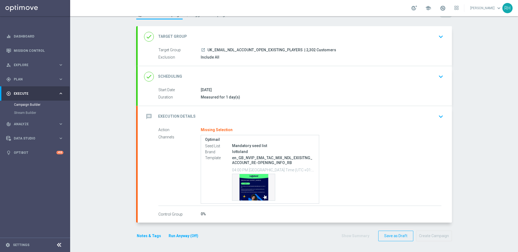
scroll to position [22, 0]
click at [441, 120] on button "keyboard_arrow_down" at bounding box center [441, 117] width 9 height 10
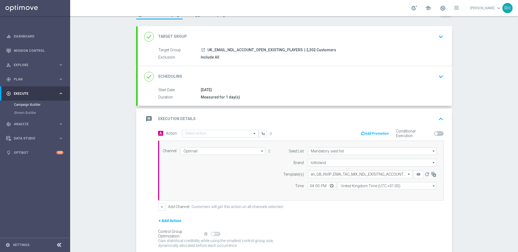
click at [235, 138] on div "A Action Select action delete_forever Add Promotion Conditional Execution" at bounding box center [301, 134] width 294 height 8
click at [237, 135] on input "text" at bounding box center [215, 133] width 60 height 5
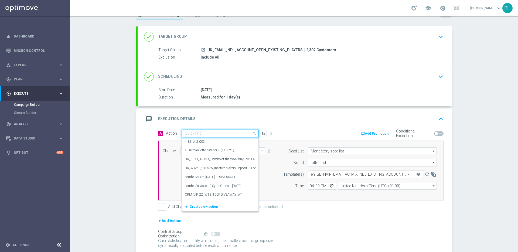
paste input "en_GB_NVIP_EMA_TAC_MIX_NDL_EXISITNG_ACCOUNT_RE-OPENING_INFO_RB"
type input "en_GB_NVIP_EMA_TAC_MIX_NDL_EXISITNG_ACCOUNT_RE-OPENING_INFO_RB"
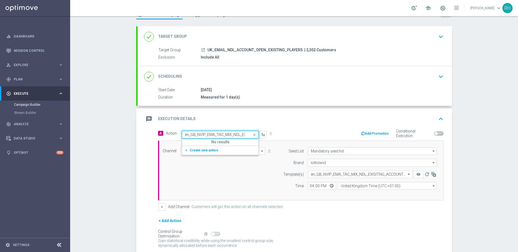
scroll to position [0, 72]
click at [194, 153] on button "add_new Create new action" at bounding box center [219, 150] width 75 height 6
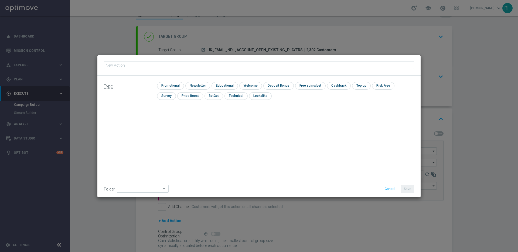
type input "en_GB_NVIP_EMA_TAC_MIX_NDL_EXISITNG_ACCOUNT_RE-OPENING_INFO_RB"
click at [170, 86] on input "checkbox" at bounding box center [170, 85] width 26 height 7
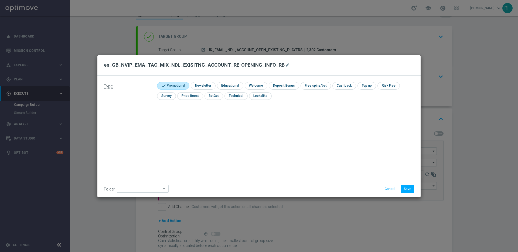
click at [170, 86] on input "checkbox" at bounding box center [172, 85] width 31 height 7
checkbox input "false"
click at [240, 86] on input "checkbox" at bounding box center [250, 85] width 22 height 7
checkbox input "true"
click at [410, 187] on button "Save" at bounding box center [407, 189] width 13 height 8
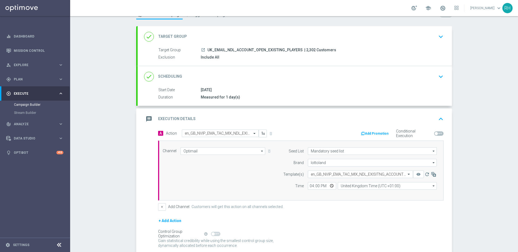
click at [437, 122] on icon "keyboard_arrow_up" at bounding box center [441, 119] width 8 height 8
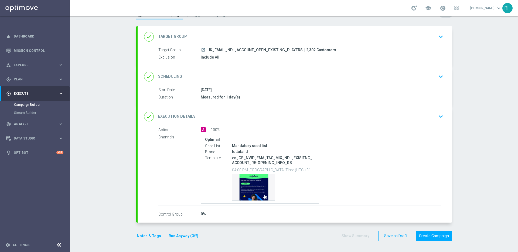
click at [305, 47] on div "launch UK_EMAIL_NDL_ACCOUNT_OPEN_EXISTING_PLAYERS | 2,302 Customers" at bounding box center [321, 49] width 241 height 5
click at [305, 51] on span "| 2,302 Customers" at bounding box center [321, 50] width 32 height 5
copy span "2,302"
click at [443, 121] on button "keyboard_arrow_down" at bounding box center [441, 117] width 9 height 10
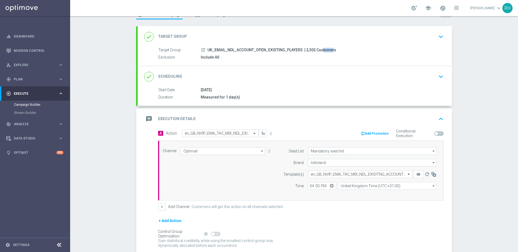
scroll to position [22, 0]
click at [442, 119] on icon "keyboard_arrow_up" at bounding box center [441, 119] width 8 height 8
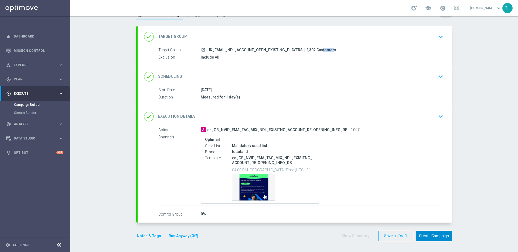
click at [437, 235] on button "Create Campaign" at bounding box center [434, 236] width 36 height 11
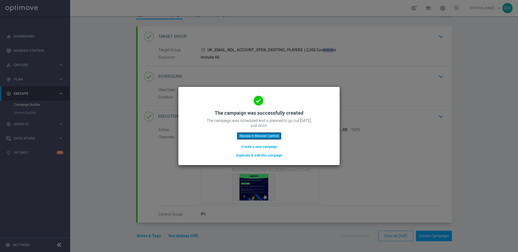
click at [263, 137] on button "Review in Mission Control" at bounding box center [259, 136] width 45 height 8
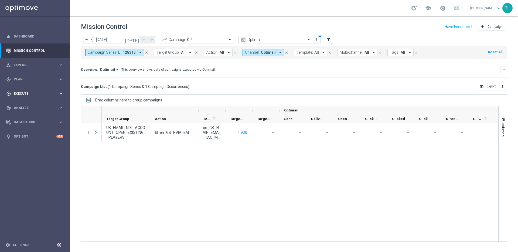
click at [39, 89] on div "play_circle_outline Execute keyboard_arrow_right" at bounding box center [35, 93] width 70 height 14
click at [33, 105] on link "Campaign Builder" at bounding box center [35, 105] width 42 height 4
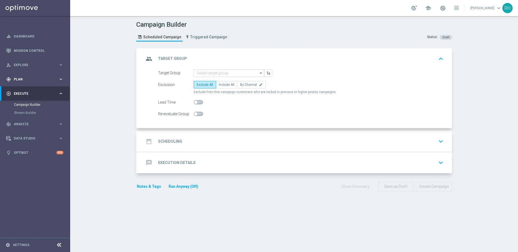
click at [39, 75] on div "gps_fixed Plan keyboard_arrow_right" at bounding box center [35, 79] width 70 height 14
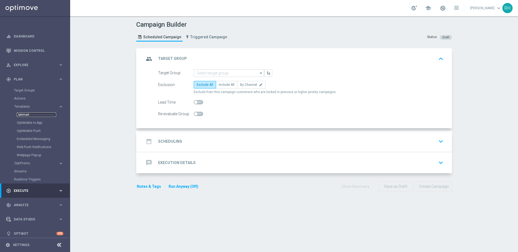
click at [26, 115] on link "Optimail" at bounding box center [36, 115] width 39 height 4
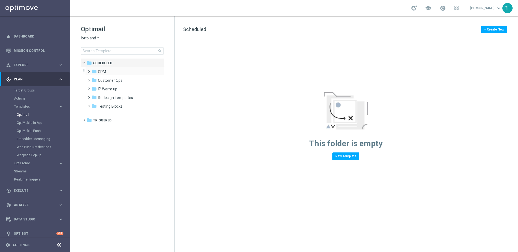
click at [89, 70] on span at bounding box center [88, 69] width 2 height 2
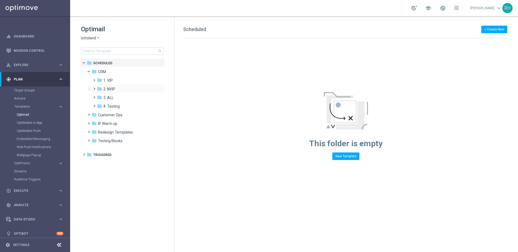
click at [95, 87] on span at bounding box center [93, 86] width 2 height 2
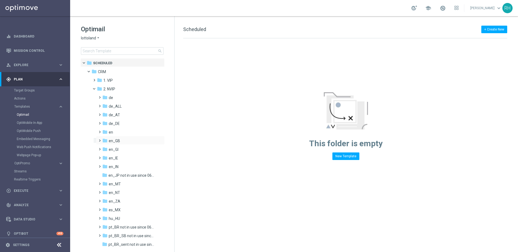
click at [99, 139] on span at bounding box center [98, 138] width 2 height 2
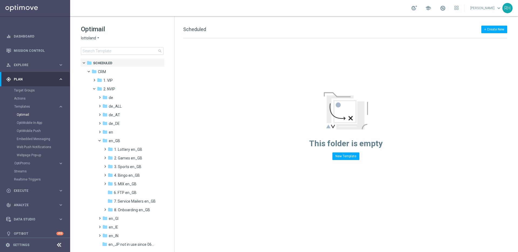
click at [214, 182] on div "+ Create New Scheduled Drag here to set row groups Drag here to set column labe…" at bounding box center [347, 134] width 344 height 236
click at [388, 33] on div "+ Create New Scheduled" at bounding box center [345, 32] width 324 height 12
drag, startPoint x: 309, startPoint y: 144, endPoint x: 403, endPoint y: 144, distance: 93.2
click at [403, 144] on div "This folder is empty New Template" at bounding box center [346, 99] width 343 height 122
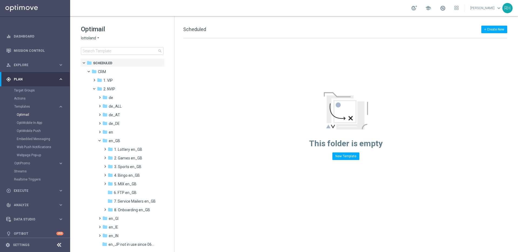
drag, startPoint x: 310, startPoint y: 143, endPoint x: 392, endPoint y: 143, distance: 82.1
click at [392, 143] on div "This folder is empty New Template" at bounding box center [346, 99] width 343 height 122
click at [382, 143] on span "This folder is empty" at bounding box center [345, 143] width 73 height 9
click at [371, 143] on span "This folder is empty" at bounding box center [345, 143] width 73 height 9
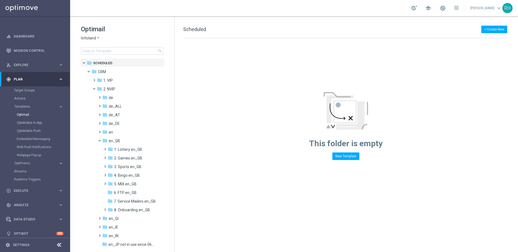
click at [355, 143] on span "This folder is empty" at bounding box center [345, 143] width 73 height 9
click at [333, 143] on span "This folder is empty" at bounding box center [345, 143] width 73 height 9
click at [317, 143] on span "This folder is empty" at bounding box center [345, 143] width 73 height 9
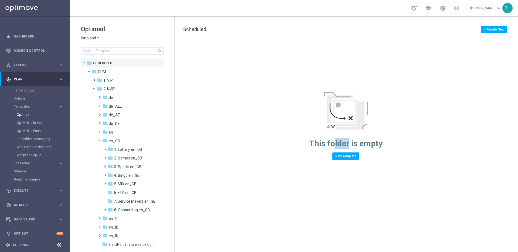
click at [317, 143] on span "This folder is empty" at bounding box center [345, 143] width 73 height 9
click at [327, 144] on span "This folder is empty" at bounding box center [345, 143] width 73 height 9
click at [339, 145] on span "This folder is empty" at bounding box center [345, 143] width 73 height 9
click at [356, 143] on span "This folder is empty" at bounding box center [345, 143] width 73 height 9
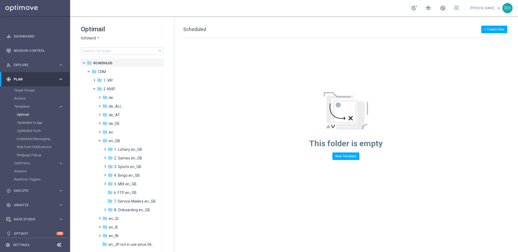
click at [356, 143] on span "This folder is empty" at bounding box center [345, 143] width 73 height 9
click at [275, 120] on div "This folder is empty New Template" at bounding box center [346, 99] width 343 height 122
click at [105, 183] on span at bounding box center [104, 181] width 2 height 2
click at [122, 198] on div "folder TAC MIX en_GB" at bounding box center [135, 201] width 44 height 6
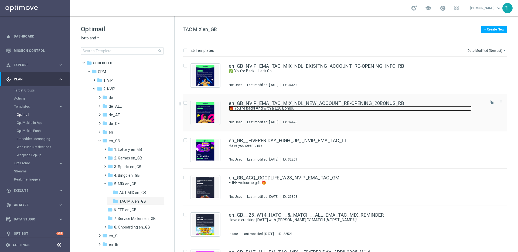
click at [398, 106] on link "🎁 You're back! And with a £20 Bonus..." at bounding box center [350, 108] width 243 height 5
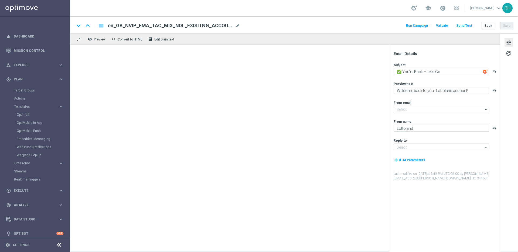
type input "mail@crm.lottoland.com"
type input "support@lottoland.co.uk"
type textarea "🎁 You're back! And with a £20 Bonus..."
type textarea "Your Lottoland account is open!"
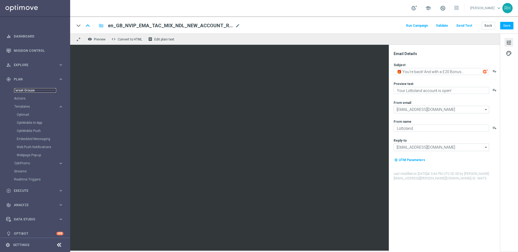
click at [22, 91] on link "Target Groups" at bounding box center [35, 90] width 42 height 4
click at [502, 24] on button "Save" at bounding box center [507, 26] width 13 height 8
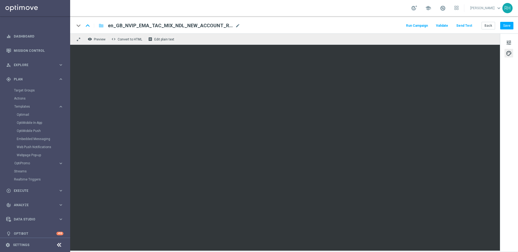
click at [515, 28] on div "keyboard_arrow_down keyboard_arrow_up folder en_GB_NVIP_EMA_TAC_MIX_NDL_NEW_ACC…" at bounding box center [294, 24] width 448 height 17
click at [507, 24] on button "Save" at bounding box center [507, 26] width 13 height 8
click at [421, 29] on button "Run Campaign" at bounding box center [417, 25] width 23 height 7
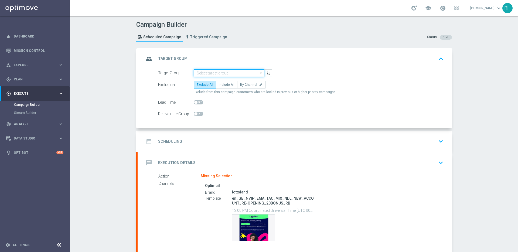
click at [222, 72] on input at bounding box center [229, 73] width 70 height 8
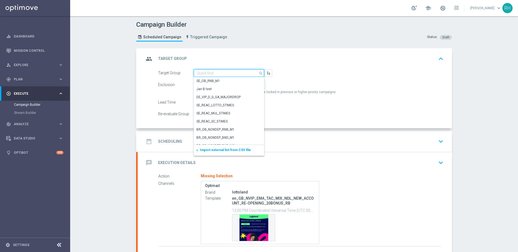
paste input "UK_EMAIL_NDL_ACCOUNT_OPEN_NEW_PLAYERS"
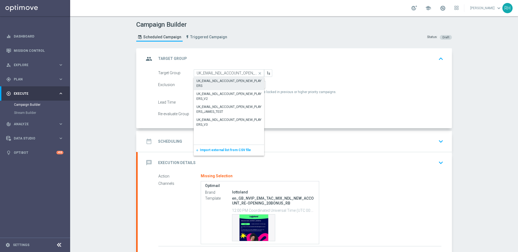
click at [221, 81] on div "UK_EMAIL_NDL_ACCOUNT_OPEN_NEW_PLAYERS" at bounding box center [229, 84] width 65 height 10
type input "UK_EMAIL_NDL_ACCOUNT_OPEN_NEW_PLAYERS"
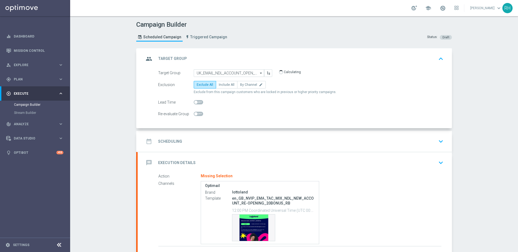
click at [221, 81] on label "Include All" at bounding box center [227, 85] width 22 height 8
click at [221, 84] on input "Include All" at bounding box center [221, 86] width 4 height 4
radio input "true"
click at [321, 150] on div "date_range Scheduling keyboard_arrow_down" at bounding box center [295, 141] width 315 height 21
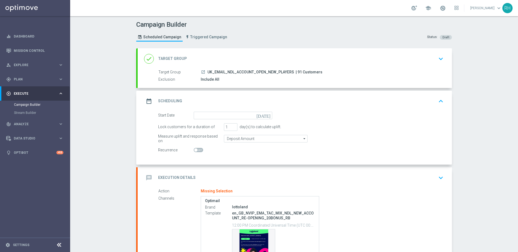
click at [418, 43] on div "Campaign Builder Scheduled Campaign Triggered Campaign Status: Draft" at bounding box center [294, 31] width 324 height 25
click at [415, 51] on div "done Target Group keyboard_arrow_down" at bounding box center [295, 58] width 315 height 21
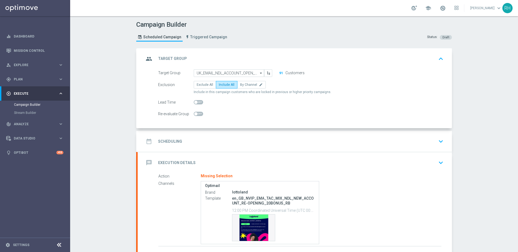
click at [279, 75] on button "91" at bounding box center [281, 73] width 4 height 4
click at [256, 141] on div "date_range Scheduling keyboard_arrow_down" at bounding box center [295, 141] width 302 height 10
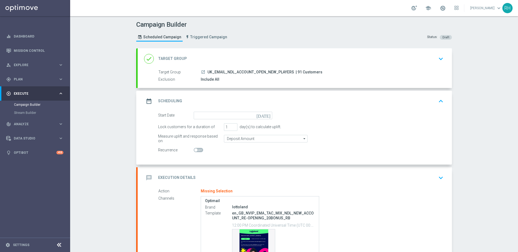
click at [428, 100] on div "date_range Scheduling keyboard_arrow_up" at bounding box center [295, 101] width 302 height 10
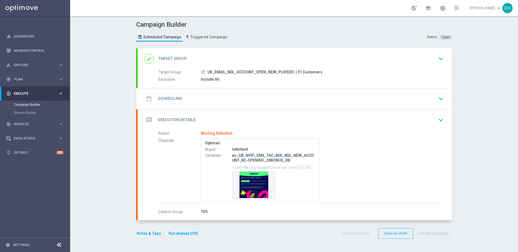
click at [435, 88] on div "date_range Scheduling keyboard_arrow_down" at bounding box center [295, 98] width 315 height 21
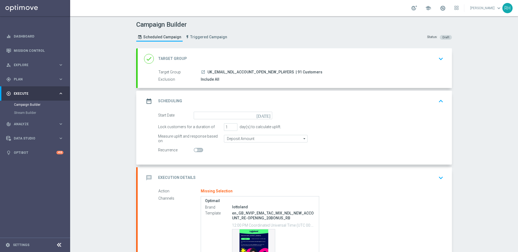
click at [268, 117] on icon "today" at bounding box center [265, 115] width 16 height 6
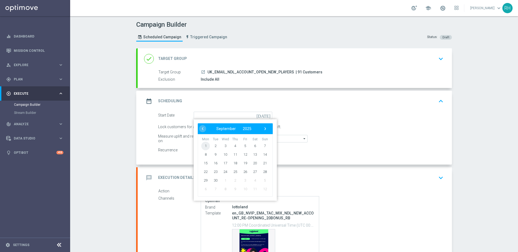
click at [206, 146] on span "1" at bounding box center [205, 145] width 9 height 9
type input "01 Sep 2025"
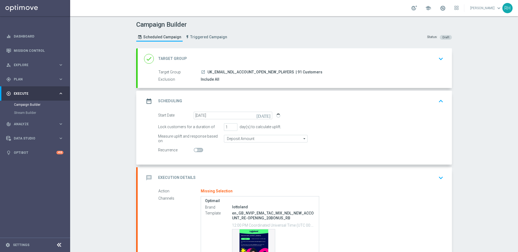
click at [437, 98] on icon "keyboard_arrow_up" at bounding box center [441, 101] width 8 height 8
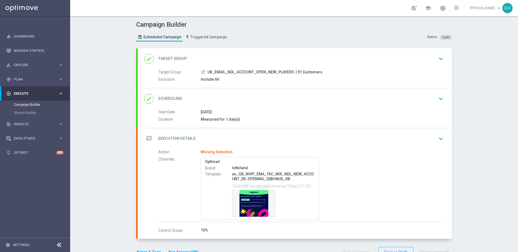
click at [439, 141] on icon "keyboard_arrow_down" at bounding box center [441, 139] width 8 height 8
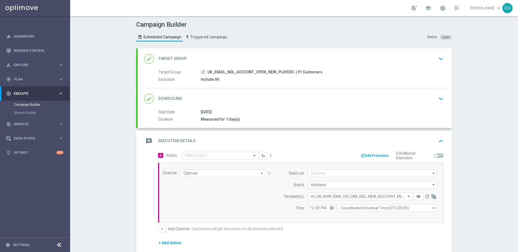
click at [444, 133] on div "message Execution Details keyboard_arrow_up" at bounding box center [295, 141] width 315 height 21
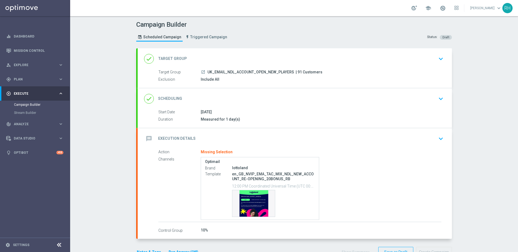
click at [293, 174] on p "en_GB_NVIP_EMA_TAC_MIX_NDL_NEW_ACCOUNT_RE-OPENING_20BONUS_RB" at bounding box center [273, 177] width 83 height 10
copy div "en_GB_NVIP_EMA_TAC_MIX_NDL_NEW_ACCOUNT_RE-OPENING_20BONUS_RB"
click at [449, 137] on div "message Execution Details keyboard_arrow_down" at bounding box center [295, 138] width 315 height 21
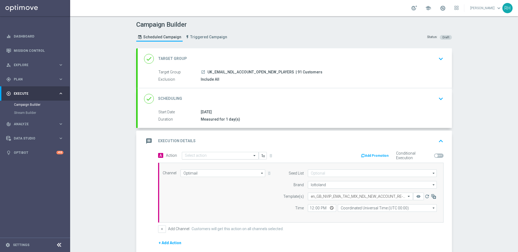
click at [212, 156] on input "text" at bounding box center [215, 156] width 60 height 5
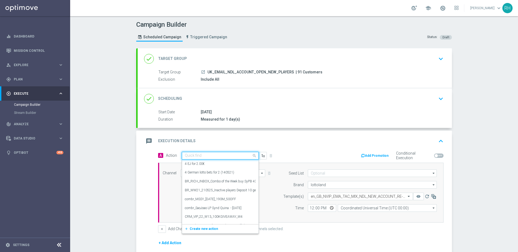
paste input "en_GB_NVIP_EMA_TAC_MIX_NDL_NEW_ACCOUNT_RE-OPENING_20BONUS_RB"
type input "en_GB_NVIP_EMA_TAC_MIX_NDL_NEW_ACCOUNT_RE-OPENING_20BONUS_RB"
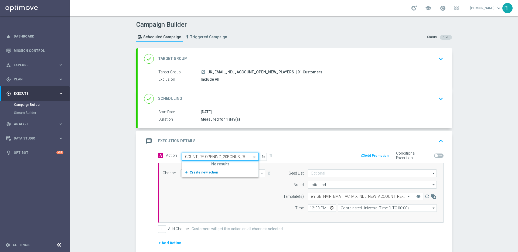
click at [206, 170] on button "add_new Create new action" at bounding box center [219, 173] width 75 height 6
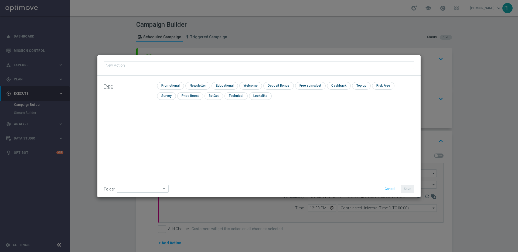
type input "en_GB_NVIP_EMA_TAC_MIX_NDL_NEW_ACCOUNT_RE-OPENING_20BONUS_RB"
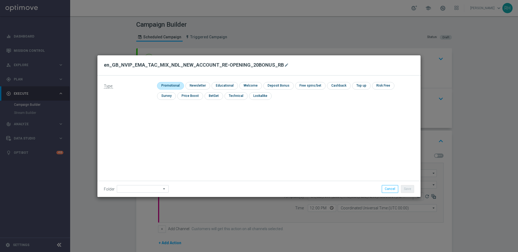
click at [176, 86] on input "checkbox" at bounding box center [170, 85] width 26 height 7
checkbox input "true"
click at [407, 187] on button "Save" at bounding box center [407, 189] width 13 height 8
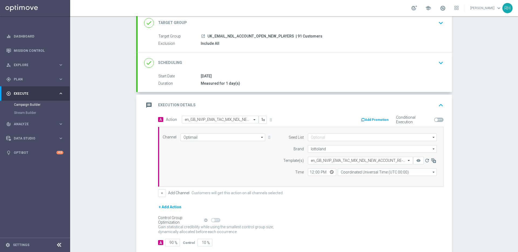
scroll to position [53, 0]
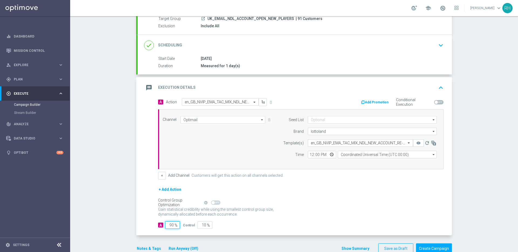
click at [166, 225] on input "90" at bounding box center [172, 225] width 15 height 8
type input "1"
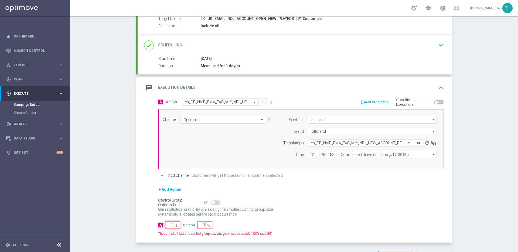
type input "99"
type input "10"
type input "90"
type input "100"
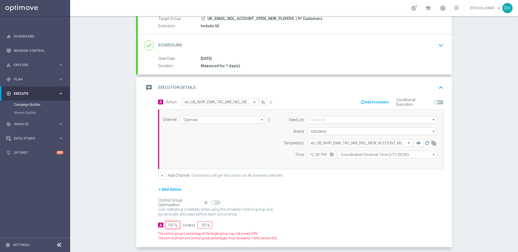
type input "0"
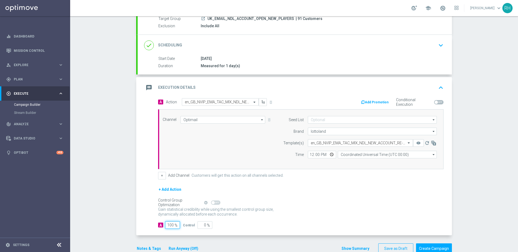
type input "100"
click at [140, 207] on div "A Action Select action en_GB_NVIP_EMA_TAC_MIX_NDL_NEW_ACCOUNT_RE-OPENING_20BONU…" at bounding box center [295, 166] width 315 height 137
click at [146, 248] on button "Notes & Tags" at bounding box center [148, 248] width 25 height 7
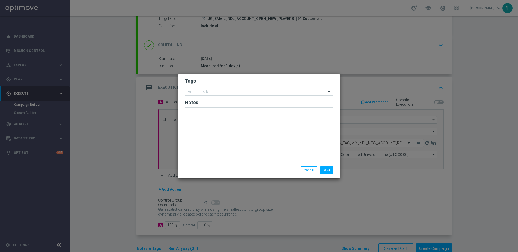
click at [211, 94] on input "text" at bounding box center [257, 92] width 139 height 5
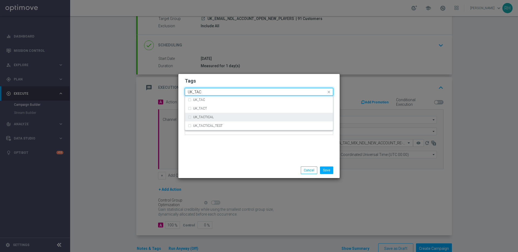
click at [216, 117] on div "UK_TACTICAL" at bounding box center [261, 117] width 137 height 3
type input "UK_TAC"
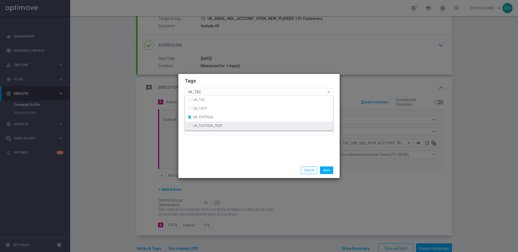
click at [223, 150] on div "Tags Quick find × UK_TACTICAL UK_TAC UK_TAC UK_TACT UK_TACTICAL UK_TACTICAL_TES…" at bounding box center [258, 118] width 161 height 89
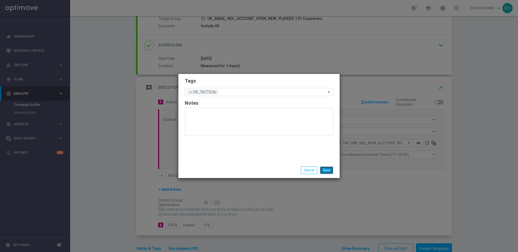
click at [329, 172] on button "Save" at bounding box center [326, 171] width 13 height 8
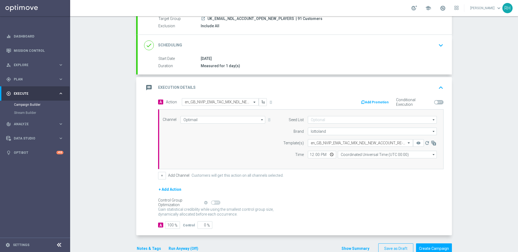
scroll to position [66, 0]
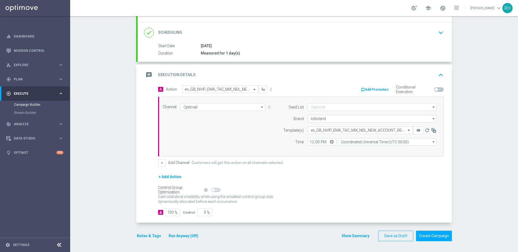
click at [446, 73] on div "message Execution Details keyboard_arrow_up" at bounding box center [295, 75] width 315 height 21
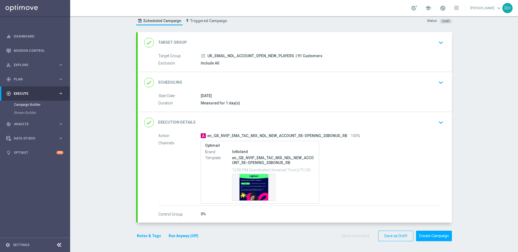
scroll to position [16, 0]
click at [493, 156] on div "Campaign Builder Scheduled Campaign Triggered Campaign Status: Draft done Targe…" at bounding box center [294, 134] width 448 height 236
click at [489, 135] on div "Campaign Builder Scheduled Campaign Triggered Campaign Status: Draft done Targe…" at bounding box center [294, 134] width 448 height 236
click at [145, 236] on button "Notes & Tags" at bounding box center [148, 236] width 25 height 7
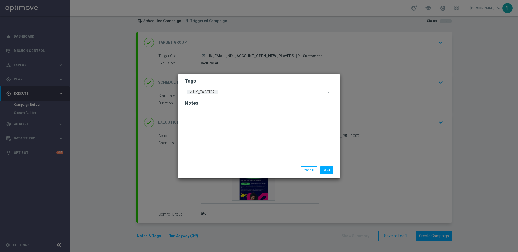
click at [288, 173] on div "Save Cancel" at bounding box center [285, 171] width 104 height 8
click at [308, 171] on button "Cancel" at bounding box center [309, 171] width 16 height 8
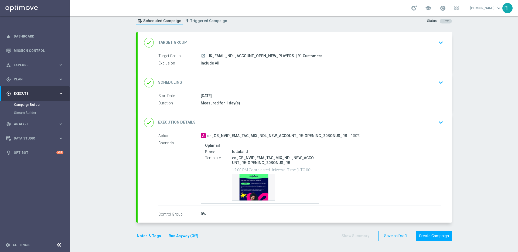
click at [439, 125] on icon "keyboard_arrow_down" at bounding box center [441, 123] width 8 height 8
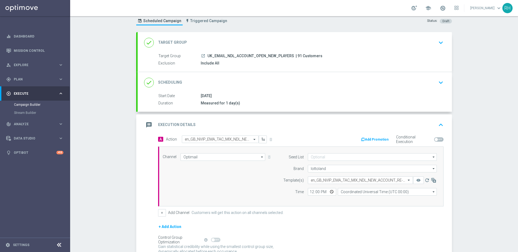
click at [439, 125] on icon "keyboard_arrow_up" at bounding box center [441, 125] width 8 height 8
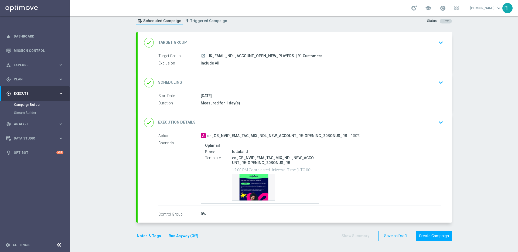
click at [446, 129] on div "done Execution Details keyboard_arrow_down" at bounding box center [295, 122] width 315 height 21
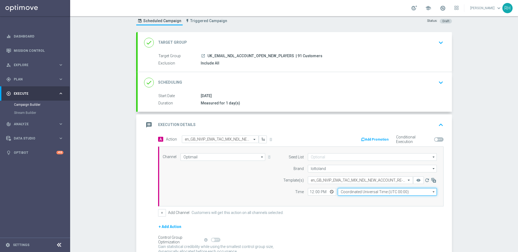
click at [350, 194] on input "Coordinated Universal Time (UTC 00:00)" at bounding box center [387, 192] width 99 height 8
type input "United Kingdom Time (UTC +01:00)"
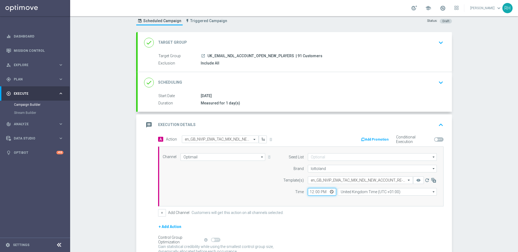
click at [311, 191] on input "12:00" at bounding box center [322, 192] width 28 height 8
type input "16:15"
click at [319, 222] on form "A Action Select action en_GB_NVIP_EMA_TAC_MIX_NDL_NEW_ACCOUNT_RE-OPENING_20BONU…" at bounding box center [301, 201] width 286 height 131
click at [444, 123] on div "message Execution Details keyboard_arrow_up" at bounding box center [295, 124] width 315 height 21
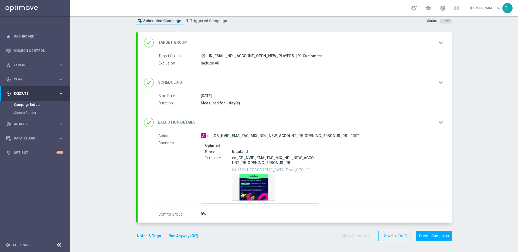
click at [144, 236] on button "Notes & Tags" at bounding box center [148, 236] width 25 height 7
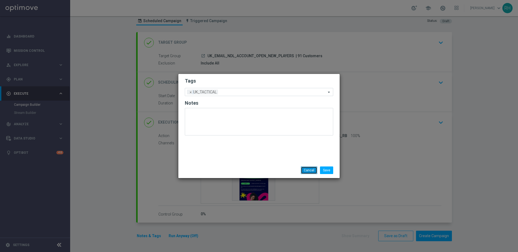
click at [315, 170] on button "Cancel" at bounding box center [309, 171] width 16 height 8
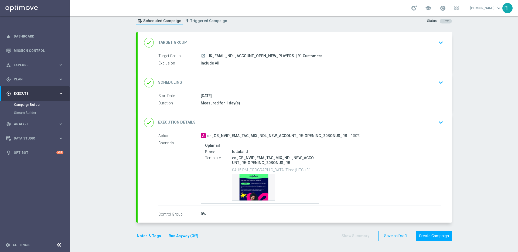
click at [149, 234] on button "Notes & Tags" at bounding box center [148, 236] width 25 height 7
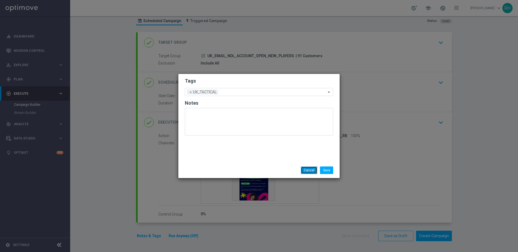
click at [311, 173] on button "Cancel" at bounding box center [309, 171] width 16 height 8
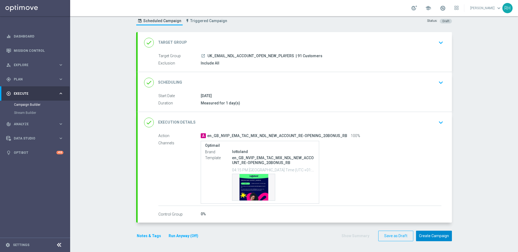
click at [435, 239] on button "Create Campaign" at bounding box center [434, 236] width 36 height 11
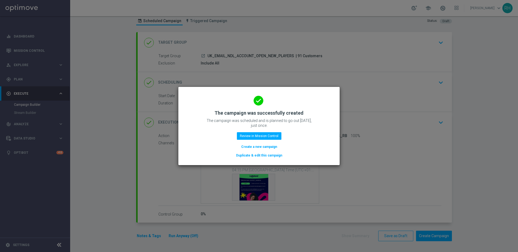
click at [370, 132] on modal-container "done The campaign was successfully created The campaign was scheduled and is pl…" at bounding box center [259, 126] width 518 height 252
click at [377, 136] on modal-container "done The campaign was successfully created The campaign was scheduled and is pl…" at bounding box center [259, 126] width 518 height 252
click at [317, 113] on div "done The campaign was successfully created The campaign was scheduled and is pl…" at bounding box center [259, 125] width 149 height 66
drag, startPoint x: 267, startPoint y: 125, endPoint x: 190, endPoint y: 122, distance: 77.3
click at [190, 122] on div "done The campaign was successfully created The campaign was scheduled and is pl…" at bounding box center [259, 125] width 149 height 66
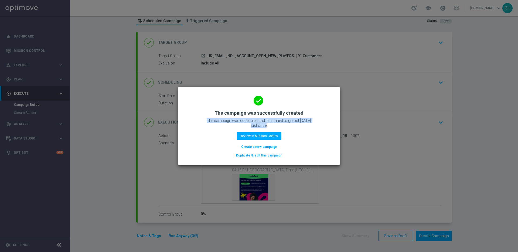
click at [197, 120] on div "done The campaign was successfully created The campaign was scheduled and is pl…" at bounding box center [259, 125] width 149 height 66
drag, startPoint x: 202, startPoint y: 121, endPoint x: 295, endPoint y: 122, distance: 92.3
click at [295, 122] on div "done The campaign was successfully created The campaign was scheduled and is pl…" at bounding box center [259, 125] width 149 height 66
click at [295, 122] on p "The campaign was scheduled and is planned to go out today, just once." at bounding box center [259, 123] width 108 height 10
drag, startPoint x: 296, startPoint y: 123, endPoint x: 241, endPoint y: 124, distance: 54.3
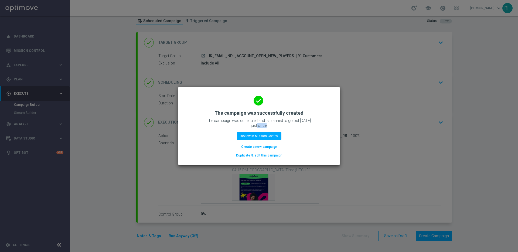
click at [241, 124] on p "The campaign was scheduled and is planned to go out today, just once." at bounding box center [259, 123] width 108 height 10
drag, startPoint x: 232, startPoint y: 115, endPoint x: 296, endPoint y: 115, distance: 64.3
click at [296, 115] on h2 "The campaign was successfully created" at bounding box center [259, 113] width 89 height 6
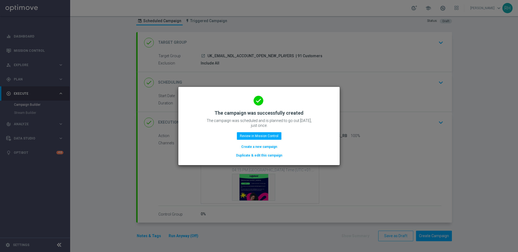
click at [341, 127] on modal-container "done The campaign was successfully created The campaign was scheduled and is pl…" at bounding box center [259, 126] width 518 height 252
click at [433, 133] on modal-container "done The campaign was successfully created The campaign was scheduled and is pl…" at bounding box center [259, 126] width 518 height 252
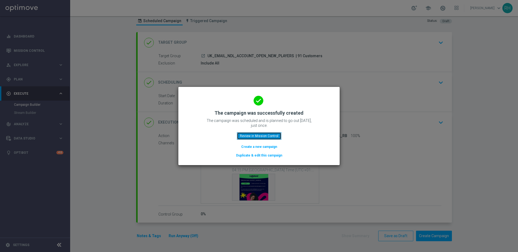
click at [251, 137] on button "Review in Mission Control" at bounding box center [259, 136] width 45 height 8
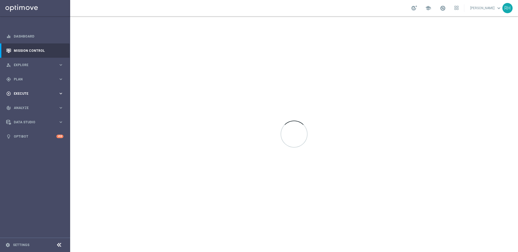
click at [51, 95] on span "Execute" at bounding box center [36, 93] width 45 height 3
click at [36, 104] on link "Campaign Builder" at bounding box center [35, 105] width 42 height 4
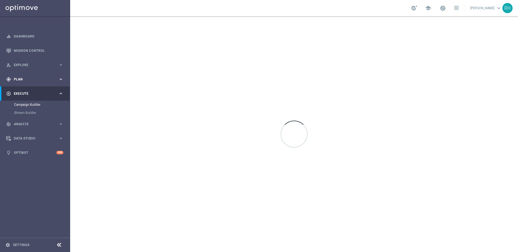
click at [30, 83] on div "gps_fixed Plan keyboard_arrow_right" at bounding box center [35, 79] width 70 height 14
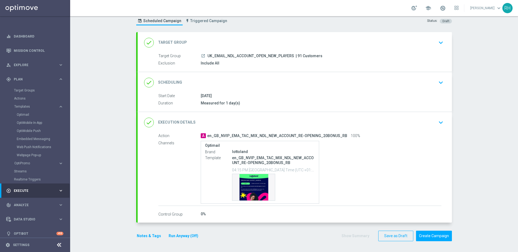
click at [25, 112] on div "Optimail" at bounding box center [43, 115] width 53 height 8
click at [26, 119] on div "OptiMobile In-App" at bounding box center [43, 123] width 53 height 8
click at [26, 114] on link "Optimail" at bounding box center [36, 115] width 39 height 4
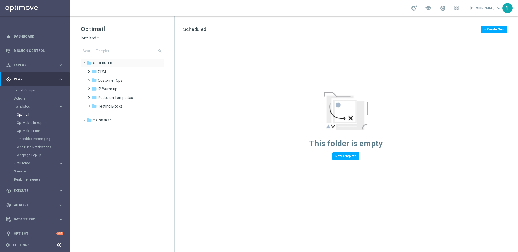
click at [115, 66] on div "folder Scheduled more_vert" at bounding box center [122, 62] width 84 height 9
click at [112, 73] on div "folder CRM" at bounding box center [123, 72] width 62 height 6
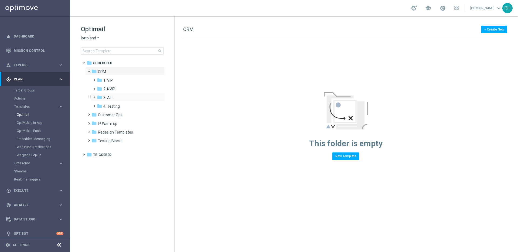
click at [108, 94] on div "folder 3. ALL more_vert" at bounding box center [128, 97] width 74 height 9
click at [108, 87] on span "2. NVIP" at bounding box center [109, 89] width 12 height 5
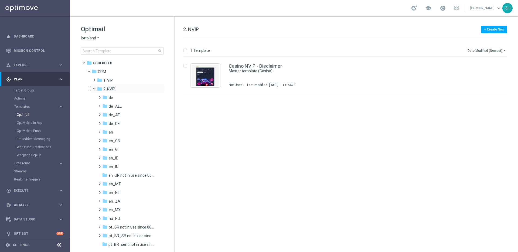
click at [96, 86] on span at bounding box center [97, 87] width 2 height 2
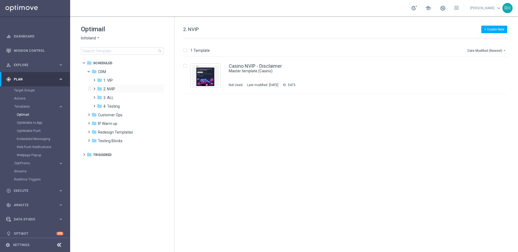
click at [95, 86] on span at bounding box center [93, 86] width 2 height 2
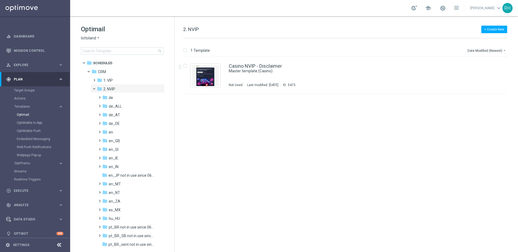
click at [32, 93] on div "Target Groups" at bounding box center [42, 90] width 56 height 8
click at [30, 90] on link "Target Groups" at bounding box center [35, 90] width 42 height 4
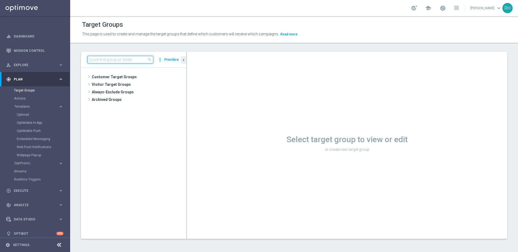
click at [112, 59] on input at bounding box center [120, 60] width 66 height 8
paste input "UK_EMAIL_UK APP SURVEY_ALL | Active in the last 30 days"
type input "UK_EMAIL_UK APP SURVEY_ALL | Active in the last 30 days"
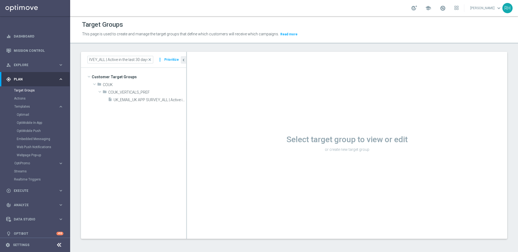
click at [121, 46] on div "Target Groups This page is used to create and manage the target groups that def…" at bounding box center [294, 134] width 448 height 236
click at [127, 101] on span "UK_EMAIL_UK APP SURVEY_ALL | Active in the last 30 days" at bounding box center [144, 100] width 60 height 5
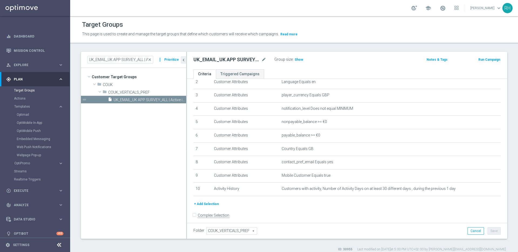
scroll to position [39, 0]
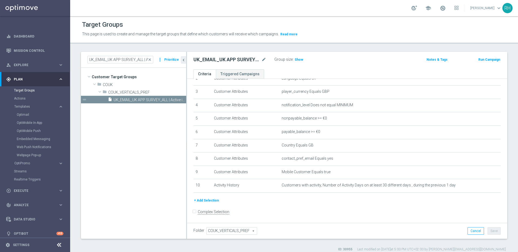
click at [173, 137] on tree-viewport "Customer Target Groups library_add create_new_folder folder" at bounding box center [133, 153] width 105 height 171
click at [371, 197] on div "# Selection Type Criteria delete_forever 1 Customer Attributes Territory Equals…" at bounding box center [348, 121] width 316 height 151
click at [396, 212] on form "Complex Selection Invalid Expression" at bounding box center [348, 218] width 308 height 20
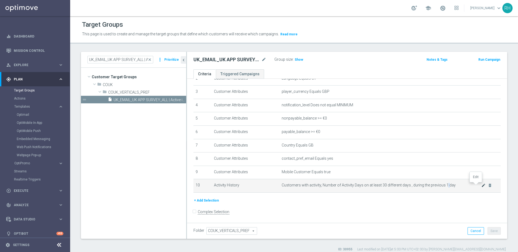
click at [482, 187] on icon "mode_edit" at bounding box center [484, 185] width 4 height 4
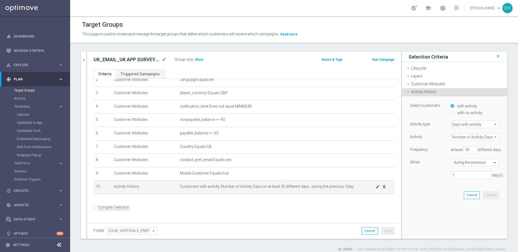
scroll to position [33, 0]
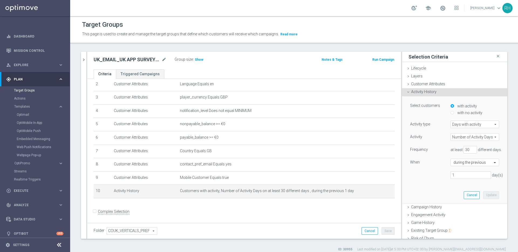
click at [483, 134] on span "Number of Activity Days" at bounding box center [475, 137] width 48 height 7
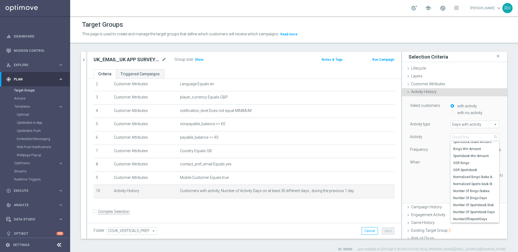
scroll to position [186, 0]
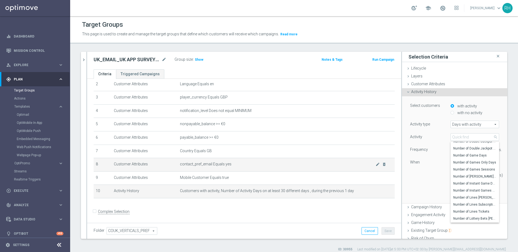
click at [386, 160] on td "contact_pref_email Equals yes mode_edit delete_forever" at bounding box center [286, 165] width 217 height 14
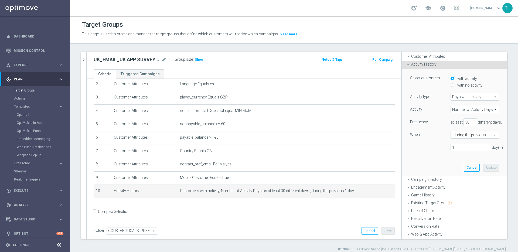
scroll to position [33, 0]
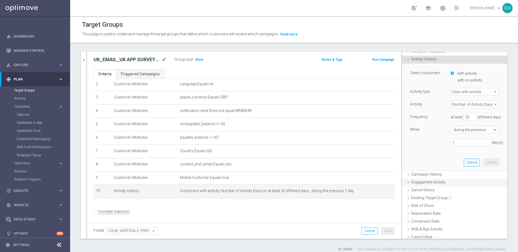
click at [419, 184] on span "Engagement Activity" at bounding box center [428, 182] width 34 height 4
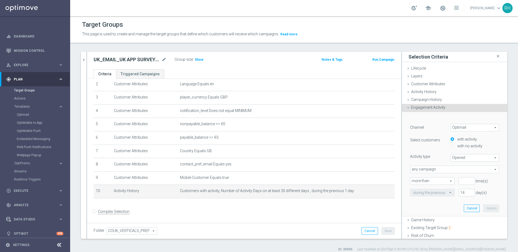
click at [474, 124] on span "Optimail" at bounding box center [475, 127] width 48 height 7
click at [465, 150] on span "OptiMobile Push" at bounding box center [475, 149] width 43 height 4
type input "OptiMobile Push"
click at [451, 157] on span "Bounced" at bounding box center [475, 157] width 48 height 7
click at [462, 159] on span "Bounced" at bounding box center [475, 157] width 48 height 7
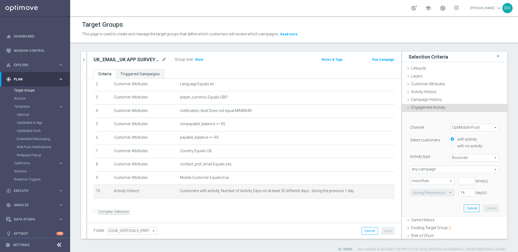
click at [462, 159] on span "Bounced" at bounding box center [475, 157] width 48 height 7
click at [460, 172] on span "Opened" at bounding box center [475, 173] width 43 height 4
type input "Opened"
click at [438, 154] on div "Activity type" at bounding box center [426, 156] width 41 height 5
click at [445, 181] on span "more than" at bounding box center [433, 181] width 44 height 7
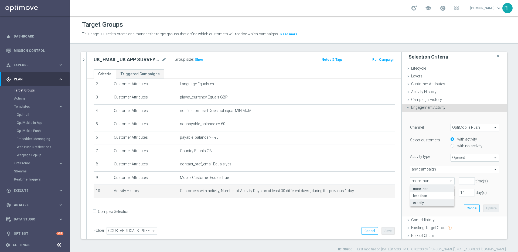
click at [438, 201] on span "exactly" at bounding box center [432, 203] width 39 height 4
click at [441, 181] on span "exactly" at bounding box center [433, 181] width 44 height 7
click at [438, 191] on label "more than" at bounding box center [433, 188] width 44 height 7
type input "more than"
click at [459, 181] on input "number" at bounding box center [467, 181] width 16 height 8
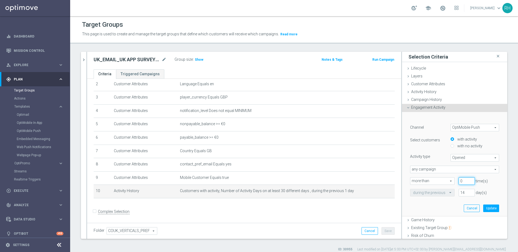
type input "0"
click at [459, 194] on input "14" at bounding box center [467, 193] width 16 height 8
click at [432, 156] on div "Activity type" at bounding box center [426, 156] width 41 height 5
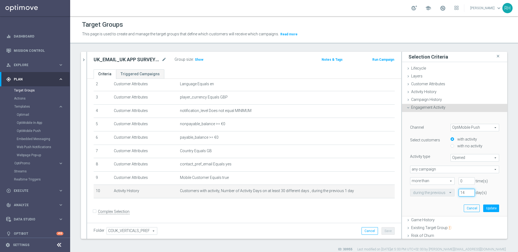
click at [462, 193] on input "14" at bounding box center [467, 193] width 16 height 8
type input "30"
click at [484, 208] on button "Update" at bounding box center [492, 209] width 16 height 8
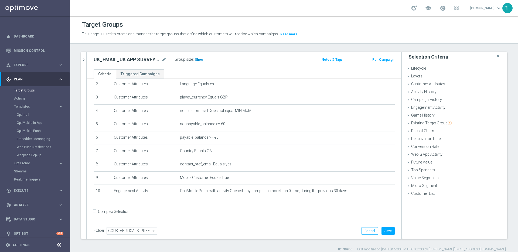
click at [197, 61] on span "Show" at bounding box center [199, 60] width 9 height 4
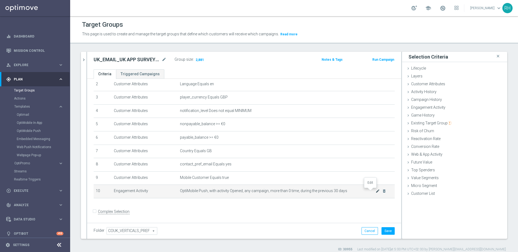
click at [376, 192] on icon "mode_edit" at bounding box center [378, 191] width 4 height 4
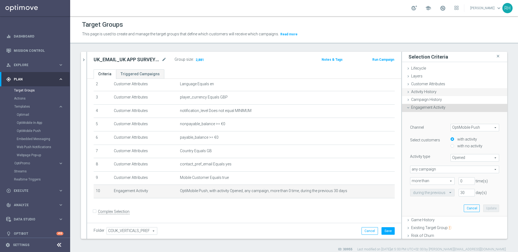
click at [422, 92] on span "Activity History" at bounding box center [423, 92] width 25 height 4
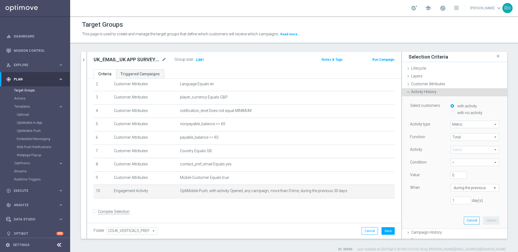
click at [457, 122] on span "Metric" at bounding box center [475, 124] width 48 height 7
click at [452, 137] on span "Total" at bounding box center [475, 137] width 48 height 7
click at [452, 149] on span at bounding box center [475, 149] width 48 height 7
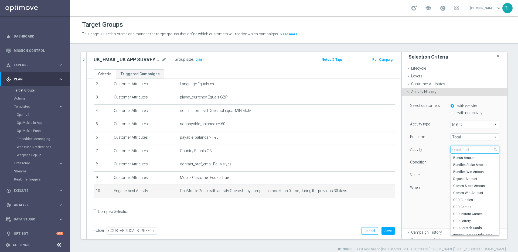
click at [452, 149] on input "search" at bounding box center [475, 150] width 49 height 8
type input "depo"
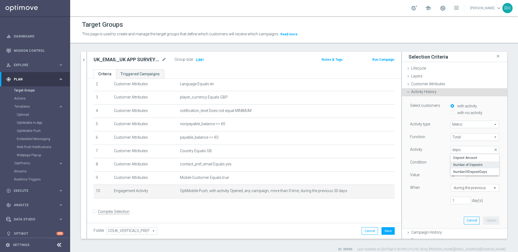
click at [452, 162] on label "Number of Deposits" at bounding box center [475, 164] width 49 height 7
type input "Number of Deposits"
click at [453, 164] on span "=" at bounding box center [475, 162] width 48 height 7
click at [456, 183] on span ">" at bounding box center [475, 185] width 43 height 4
type input ">"
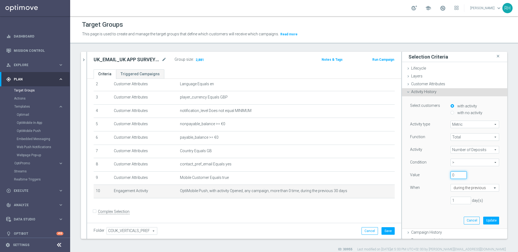
click at [453, 177] on input "0" at bounding box center [459, 175] width 16 height 8
click at [451, 200] on input "1" at bounding box center [461, 201] width 21 height 8
type input "1"
type input "30"
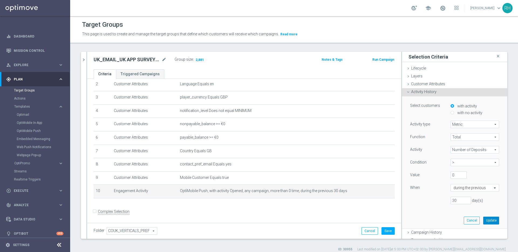
click at [484, 218] on button "Update" at bounding box center [492, 221] width 16 height 8
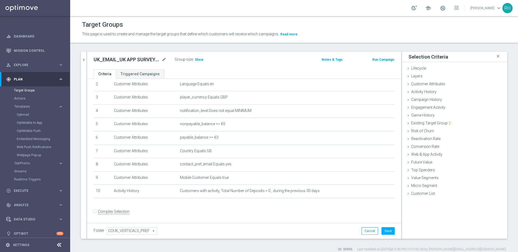
click at [201, 63] on div "Group size : Show" at bounding box center [202, 60] width 54 height 8
click at [200, 58] on span "Show" at bounding box center [199, 60] width 9 height 4
click at [237, 46] on div "Target Groups This page is used to create and manage the target groups that def…" at bounding box center [294, 134] width 448 height 236
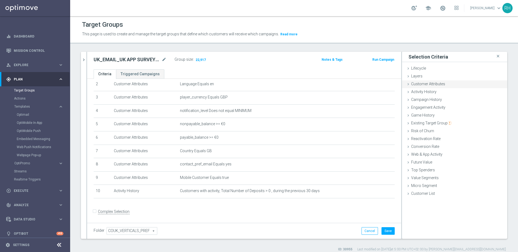
click at [430, 85] on span "Customer Attributes" at bounding box center [428, 84] width 34 height 4
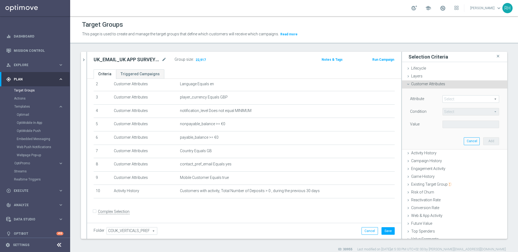
click at [448, 98] on span at bounding box center [471, 99] width 56 height 7
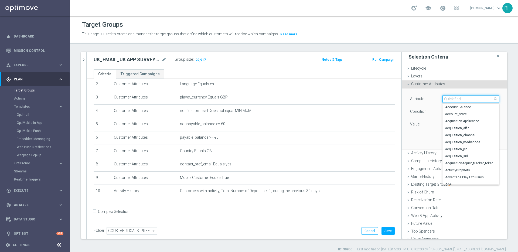
click at [448, 98] on input "search" at bounding box center [471, 99] width 57 height 8
type input "a"
type input "log"
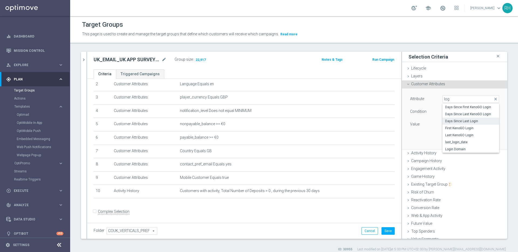
click at [453, 122] on span "Days Since Last Login" at bounding box center [471, 121] width 51 height 4
type input "Days Since Last Login"
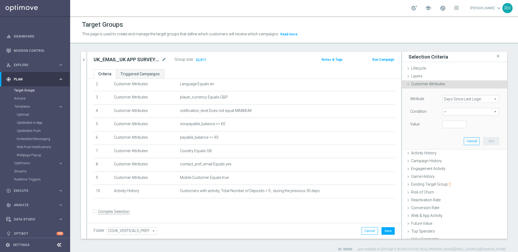
click at [454, 113] on span "=" at bounding box center [471, 111] width 56 height 7
click at [455, 128] on span "<=" at bounding box center [471, 127] width 51 height 4
type input "<="
click at [444, 125] on input "number" at bounding box center [455, 125] width 24 height 8
type input "30"
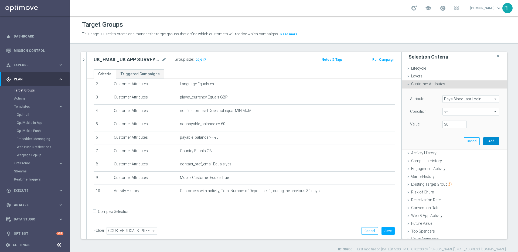
click at [484, 138] on button "Add" at bounding box center [492, 141] width 16 height 8
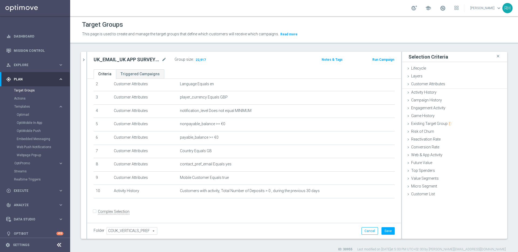
scroll to position [39, 0]
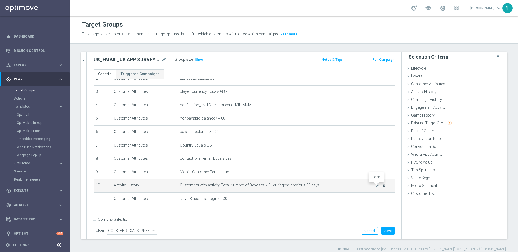
click at [382, 185] on icon "delete_forever" at bounding box center [384, 185] width 4 height 4
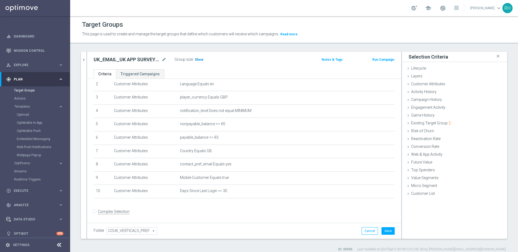
click at [200, 62] on h3 "Show" at bounding box center [199, 60] width 10 height 6
click at [203, 60] on span "32,739" at bounding box center [200, 60] width 11 height 5
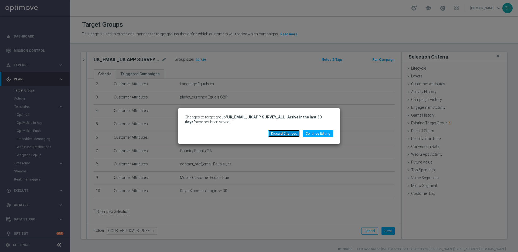
click at [298, 132] on button "Discard Changes" at bounding box center [284, 134] width 32 height 8
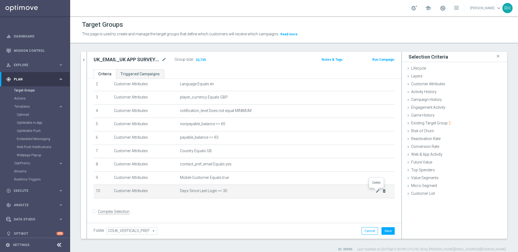
click at [382, 192] on icon "delete_forever" at bounding box center [384, 191] width 4 height 4
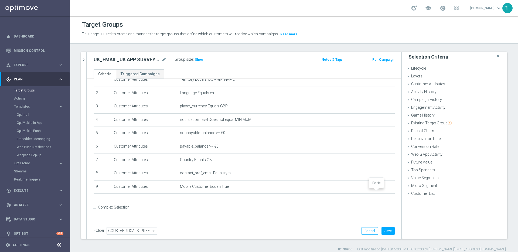
scroll to position [20, 0]
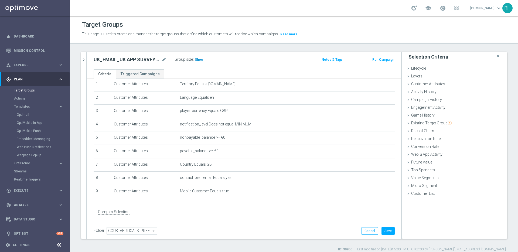
click at [202, 62] on h3 "Show" at bounding box center [199, 60] width 10 height 6
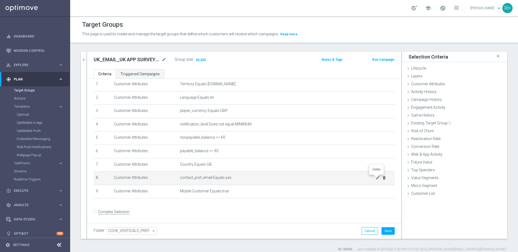
click at [382, 178] on icon "delete_forever" at bounding box center [384, 178] width 4 height 4
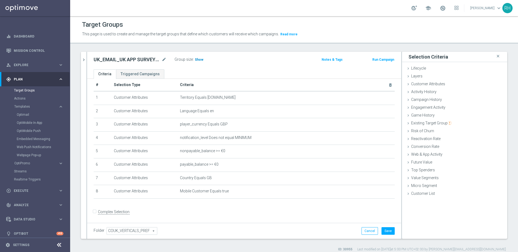
click at [200, 57] on h3 "Show" at bounding box center [199, 60] width 10 height 6
click at [338, 224] on div "Folder COUK_VERTICALS_PREF COUK_VERTICALS_PREF arrow_drop_down search Cancel Sa…" at bounding box center [244, 231] width 314 height 16
click at [429, 84] on span "Customer Attributes" at bounding box center [428, 84] width 34 height 4
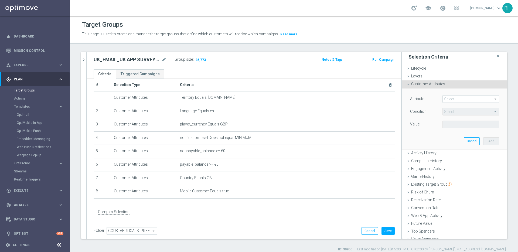
click at [443, 94] on div "Attribute Select arrow_drop_down search Condition Select arrow_drop_down search…" at bounding box center [454, 119] width 97 height 60
click at [443, 102] on span at bounding box center [471, 99] width 56 height 7
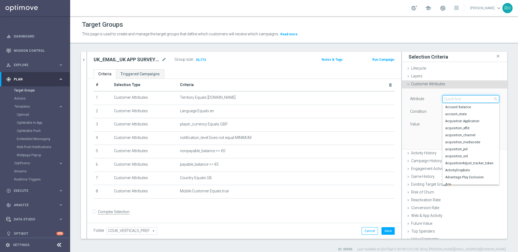
click at [443, 102] on input "search" at bounding box center [471, 99] width 57 height 8
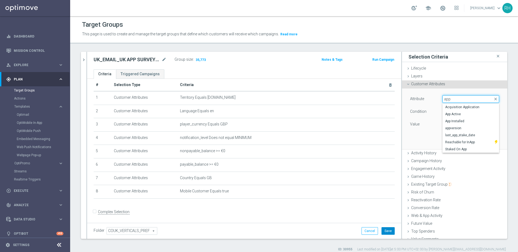
type input "app"
click at [402, 86] on div "Customer Attributes done selection saved" at bounding box center [454, 84] width 105 height 8
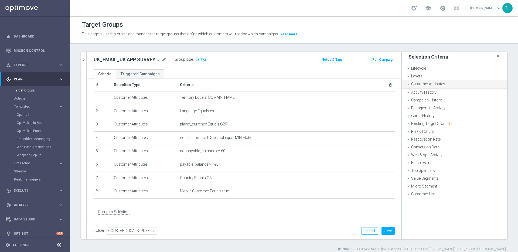
click at [402, 86] on div "Customer Attributes done selection saved" at bounding box center [454, 84] width 105 height 8
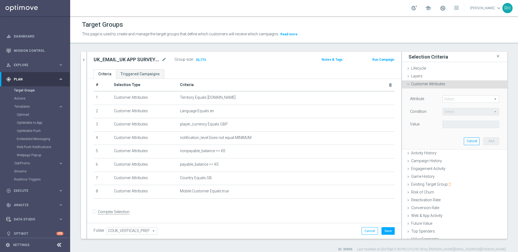
click at [402, 86] on div "Customer Attributes done selection saved" at bounding box center [454, 84] width 105 height 8
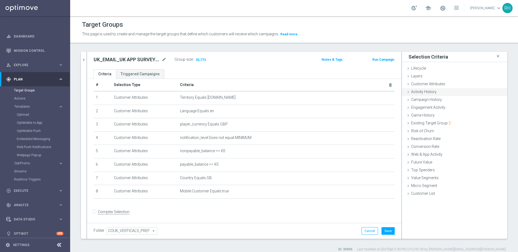
click at [406, 92] on icon at bounding box center [408, 92] width 4 height 4
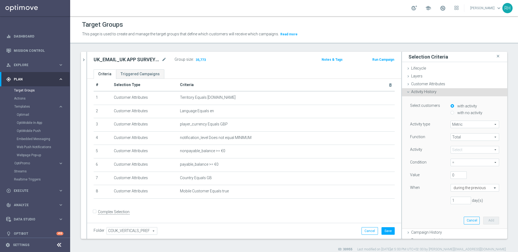
click at [456, 107] on label "with activity" at bounding box center [466, 106] width 21 height 5
click at [453, 107] on input "with activity" at bounding box center [453, 106] width 4 height 4
click at [457, 126] on span "Metric" at bounding box center [475, 124] width 48 height 7
click at [458, 123] on span "Metric" at bounding box center [475, 124] width 48 height 7
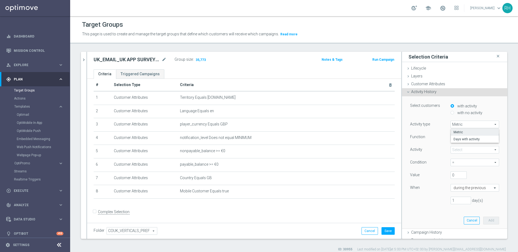
click at [423, 131] on div "Activity type Metric Metric arrow_drop_down search Metric Days with activity Fu…" at bounding box center [454, 165] width 89 height 88
click at [453, 137] on span "Total" at bounding box center [475, 137] width 48 height 7
click at [422, 144] on div "Function Total Total arrow_drop_down search Total Avg Min Max Activity" at bounding box center [454, 170] width 89 height 75
click at [455, 151] on span at bounding box center [475, 149] width 48 height 7
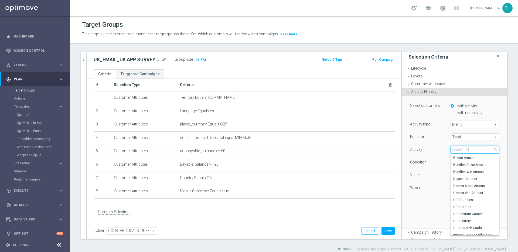
click at [455, 151] on input "search" at bounding box center [475, 150] width 49 height 8
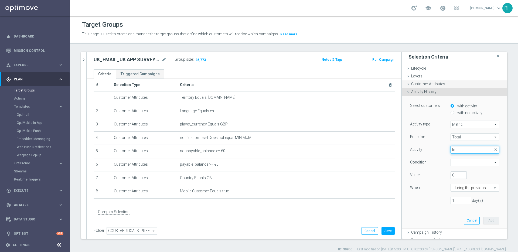
type input "log"
click at [426, 85] on span "Customer Attributes" at bounding box center [428, 84] width 34 height 4
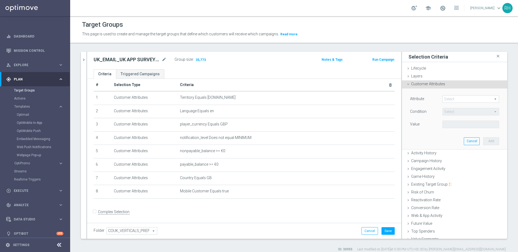
click at [451, 98] on span at bounding box center [471, 99] width 56 height 7
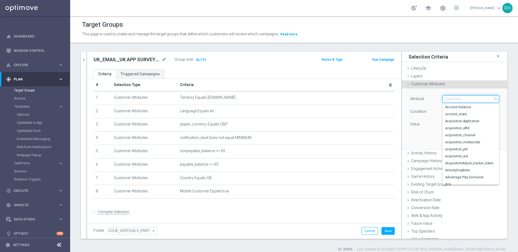
click at [451, 98] on input "search" at bounding box center [471, 99] width 57 height 8
type input "login"
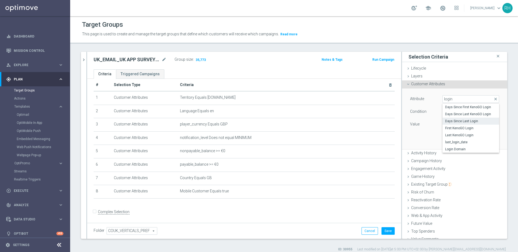
click at [454, 119] on span "Days Since Last Login" at bounding box center [471, 121] width 51 height 4
type input "Days Since Last Login"
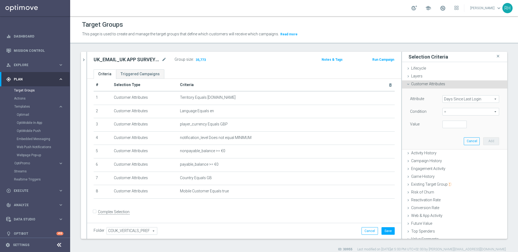
click at [460, 110] on span "=" at bounding box center [471, 111] width 56 height 7
click at [454, 127] on span "<=" at bounding box center [471, 127] width 51 height 4
type input "<="
click at [448, 124] on input "number" at bounding box center [455, 125] width 24 height 8
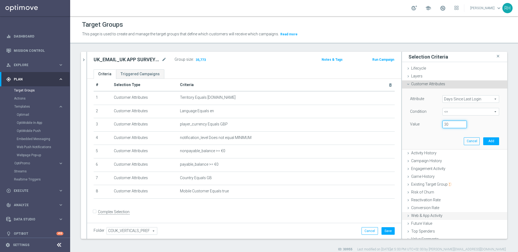
type input "30"
click at [362, 234] on button "Cancel" at bounding box center [370, 231] width 16 height 8
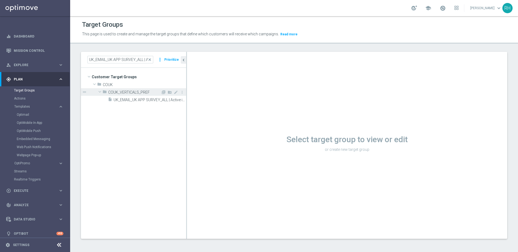
click at [141, 95] on div "folder COUK_VERTICALS_PREF" at bounding box center [132, 92] width 58 height 8
click at [142, 98] on tree-viewport "Customer Target Groups library_add create_new_folder folder" at bounding box center [133, 153] width 105 height 171
click at [136, 90] on span "COUK_VERTICALS_PREF" at bounding box center [134, 92] width 53 height 5
click at [140, 102] on span "UK_EMAIL_UK APP SURVEY_ALL | Active in the last 30 days" at bounding box center [144, 100] width 60 height 5
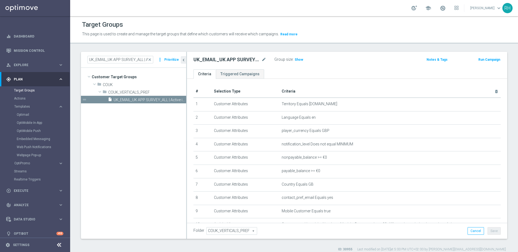
scroll to position [39, 0]
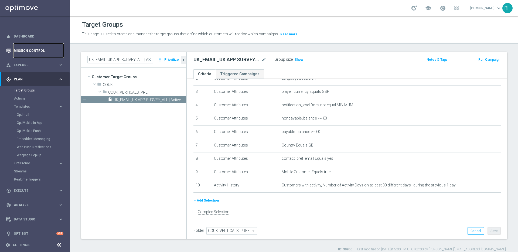
click at [56, 46] on link "Mission Control" at bounding box center [39, 50] width 50 height 14
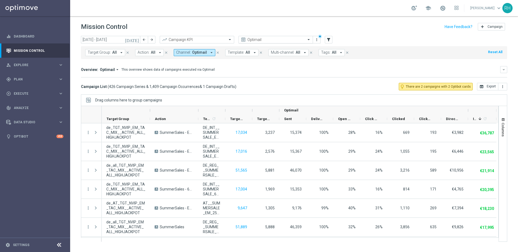
click at [302, 39] on div at bounding box center [276, 40] width 74 height 5
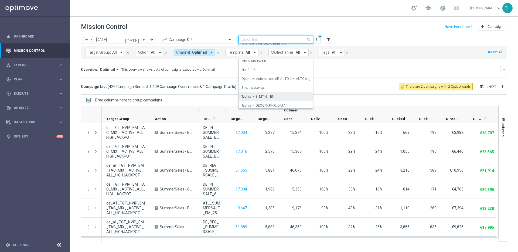
scroll to position [75, 0]
click at [283, 95] on div "Tactical - UK" at bounding box center [276, 97] width 69 height 9
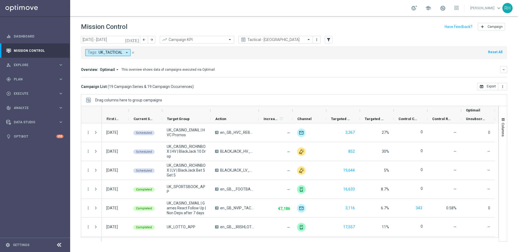
click at [137, 37] on icon "today" at bounding box center [132, 39] width 15 height 5
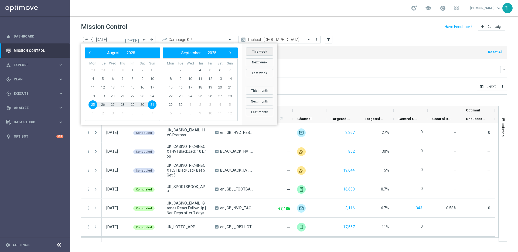
click at [264, 50] on button "This week" at bounding box center [260, 52] width 28 height 8
type input "01 Sep 2025 - 07 Sep 2025"
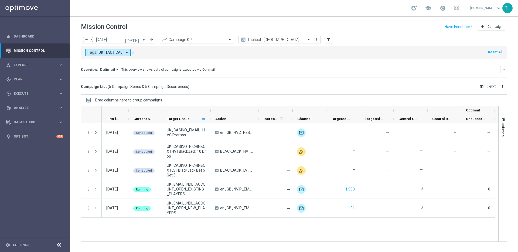
click at [201, 119] on span at bounding box center [203, 119] width 4 height 4
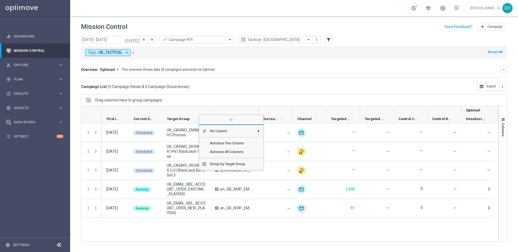
click at [238, 85] on div "Campaign List ( 5 Campaign Series & 5 Campaign Occurrences ) open_in_browser Ex…" at bounding box center [294, 87] width 427 height 8
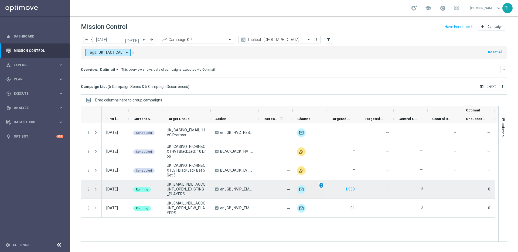
click at [321, 187] on div "unfold_more" at bounding box center [321, 186] width 5 height 6
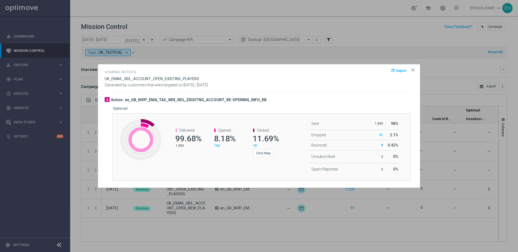
click at [413, 69] on icon "icon" at bounding box center [413, 69] width 5 height 5
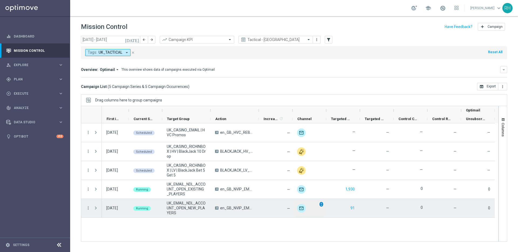
click at [320, 205] on span "unfold_more" at bounding box center [322, 205] width 4 height 4
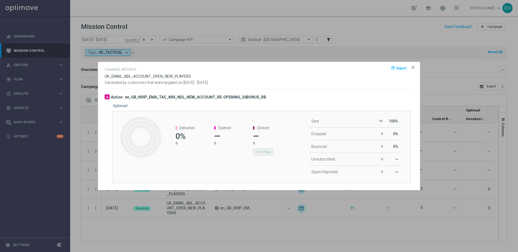
click at [412, 65] on icon "icon" at bounding box center [413, 67] width 5 height 5
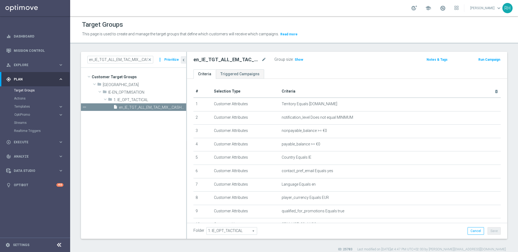
scroll to position [48, 0]
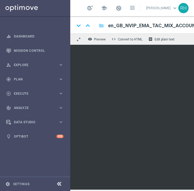
click at [59, 185] on icon at bounding box center [59, 184] width 6 height 6
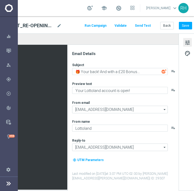
scroll to position [0, 133]
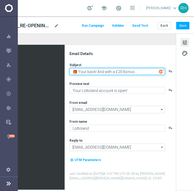
click at [109, 70] on textarea "🎁 Your back! And with a £20 Bonus..." at bounding box center [117, 71] width 96 height 7
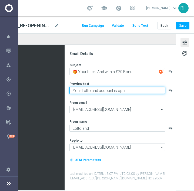
click at [117, 92] on textarea "Your Lottoland account is open!" at bounding box center [117, 90] width 96 height 7
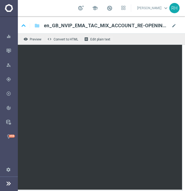
scroll to position [0, 15]
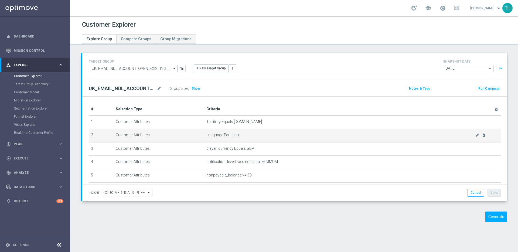
scroll to position [103, 0]
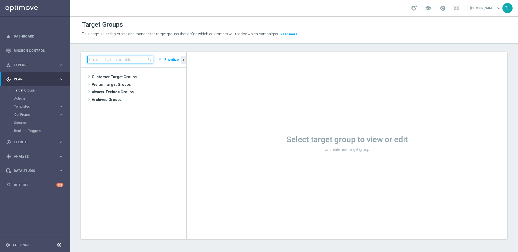
click at [109, 59] on input at bounding box center [120, 60] width 66 height 8
paste input ""UK_EMAIL_UK SURVEY_ALL ""
click at [91, 61] on input ""UK_EMAIL_UK SURVEY_ALL" at bounding box center [120, 60] width 66 height 8
type input "UK_EMAIL_UK SURVEY_ALL"
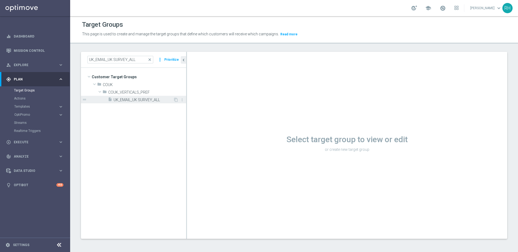
click at [118, 97] on div "insert_drive_file UK_EMAIL_UK SURVEY_ALL" at bounding box center [140, 100] width 65 height 8
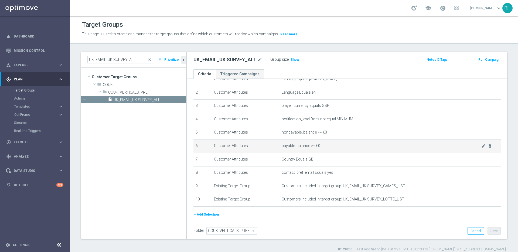
scroll to position [40, 0]
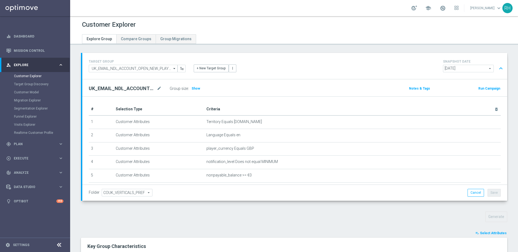
click at [255, 51] on div "Customer Explorer Explore Group Compare Groups Group Migrations TARGET GROUP UK…" at bounding box center [294, 134] width 448 height 236
click at [310, 191] on div "Folder COUK_VERTICALS_PREF COUK_VERTICALS_PREF arrow_drop_down search Cancel Sa…" at bounding box center [295, 193] width 412 height 8
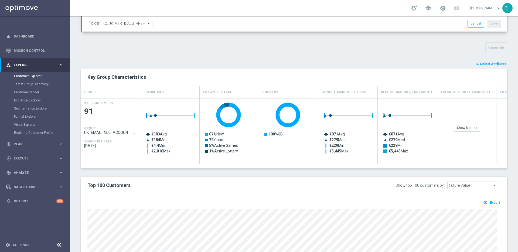
scroll to position [206, 0]
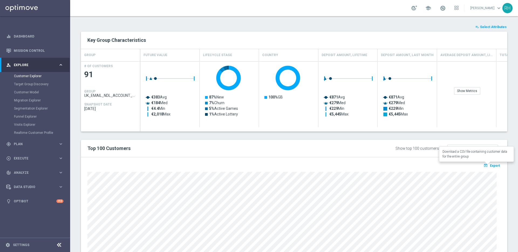
click at [491, 166] on span "Export" at bounding box center [495, 166] width 10 height 4
